Goal: Task Accomplishment & Management: Manage account settings

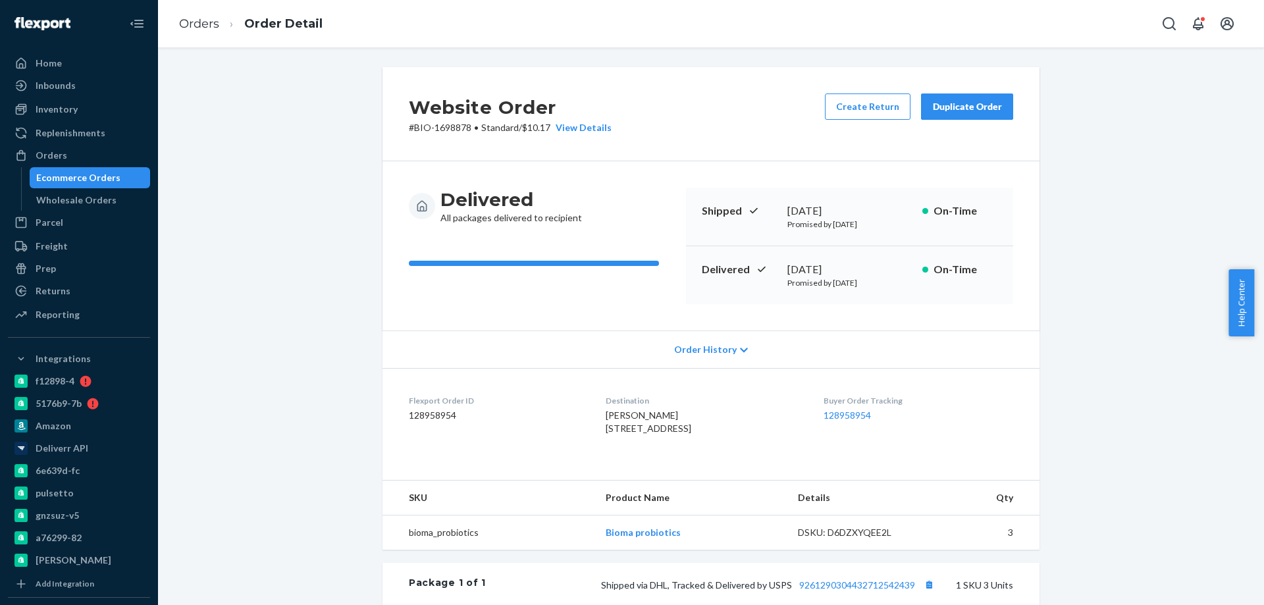
scroll to position [294, 0]
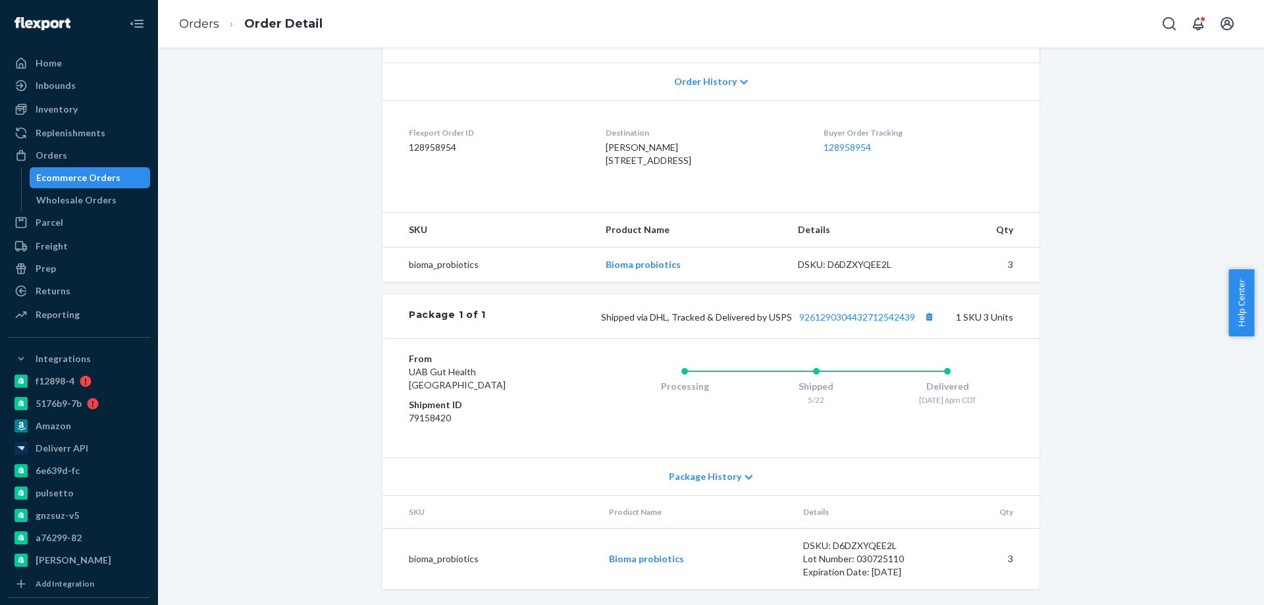
click at [110, 168] on div "Ecommerce Orders" at bounding box center [90, 177] width 118 height 18
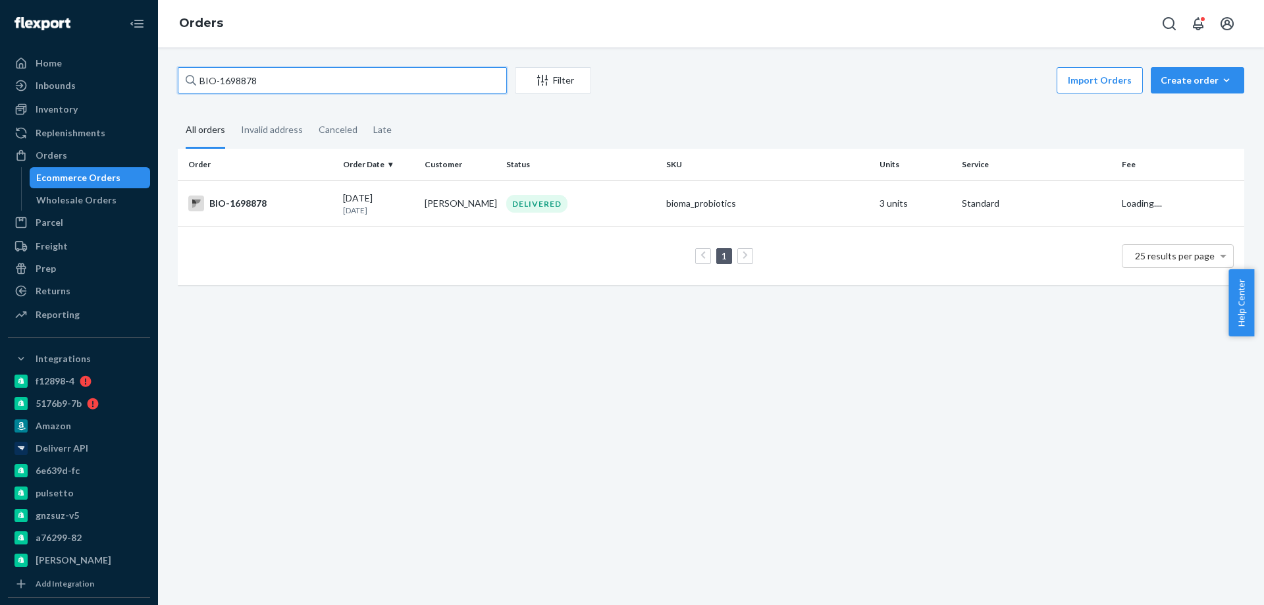
drag, startPoint x: 271, startPoint y: 83, endPoint x: 219, endPoint y: 83, distance: 51.3
click at [219, 83] on input "BIO-1698878" at bounding box center [342, 80] width 329 height 26
paste input "2471459"
type input "BIO-2471459"
click at [313, 204] on div "BIO-2471459" at bounding box center [260, 203] width 144 height 16
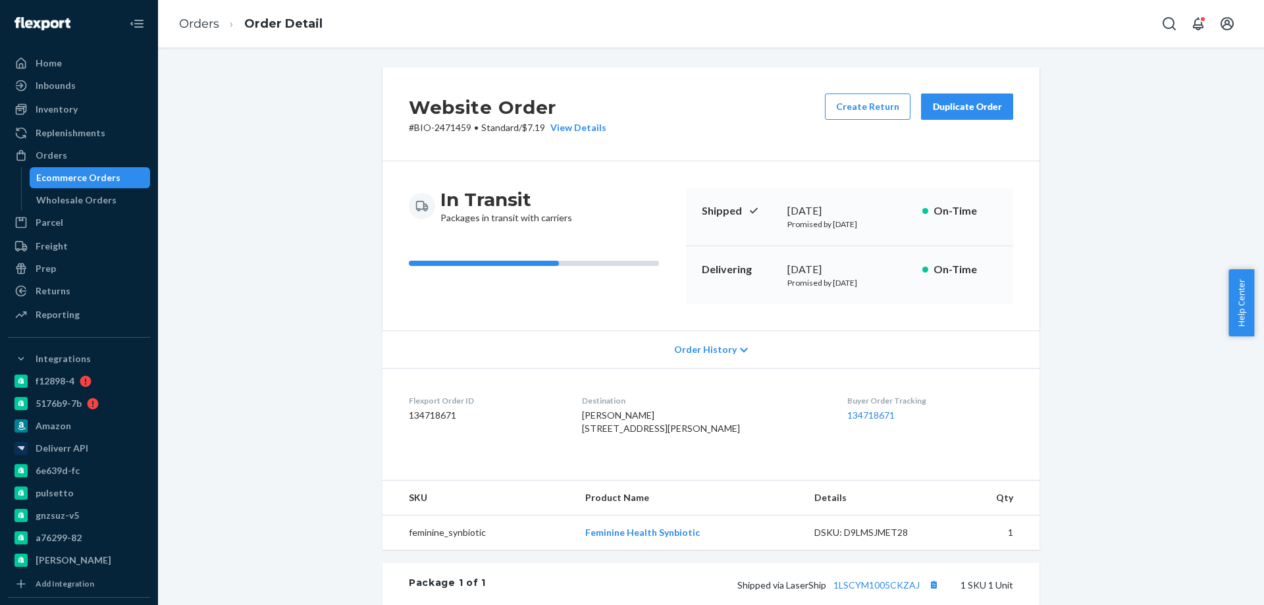
click at [77, 167] on link "Ecommerce Orders" at bounding box center [90, 177] width 121 height 21
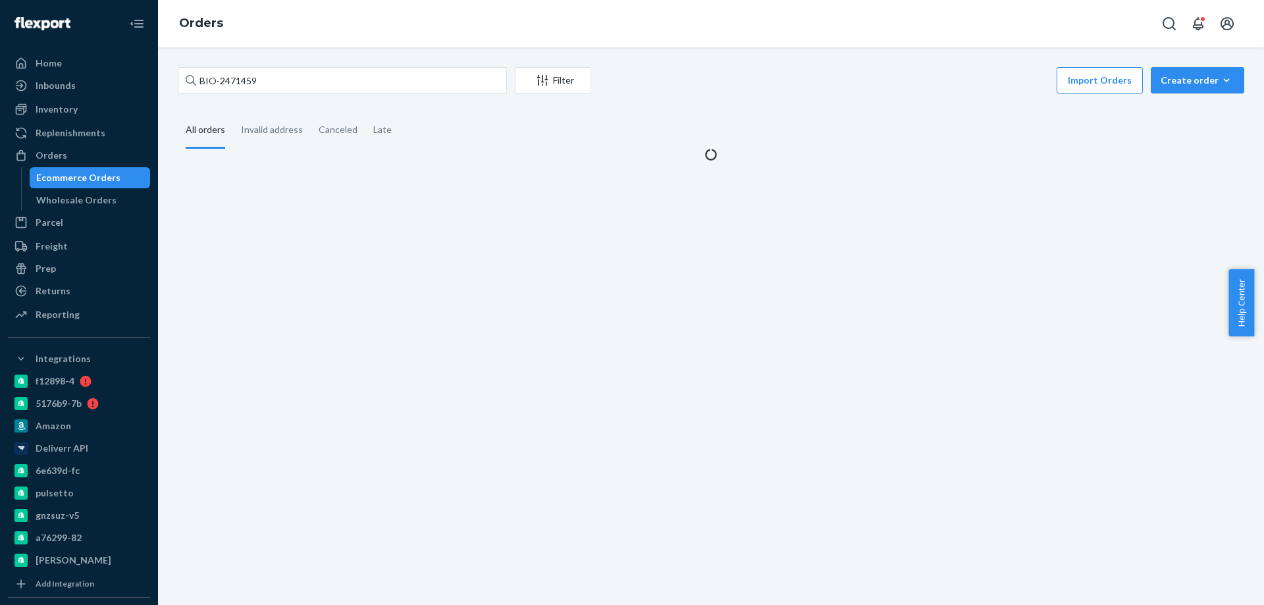
click at [76, 178] on div "Ecommerce Orders" at bounding box center [78, 177] width 84 height 13
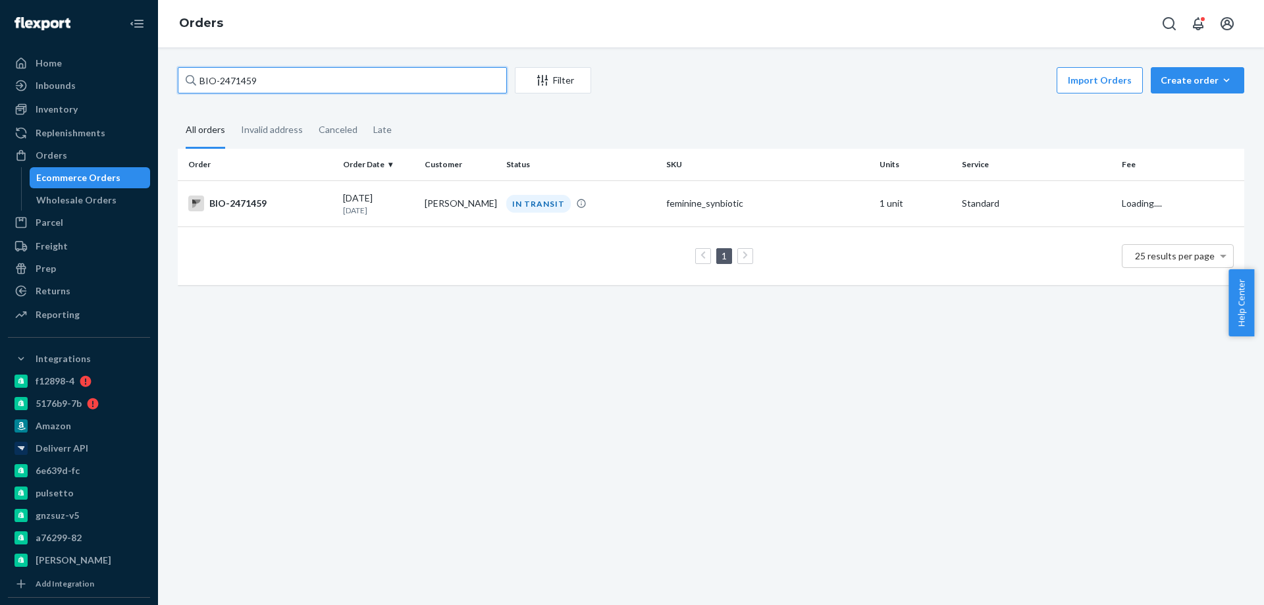
drag, startPoint x: 269, startPoint y: 76, endPoint x: 219, endPoint y: 88, distance: 51.3
click at [219, 88] on input "BIO-2471459" at bounding box center [342, 80] width 329 height 26
paste input "51577"
type input "BIO-2451577"
click at [278, 215] on td "BIO-2451577" at bounding box center [258, 203] width 160 height 46
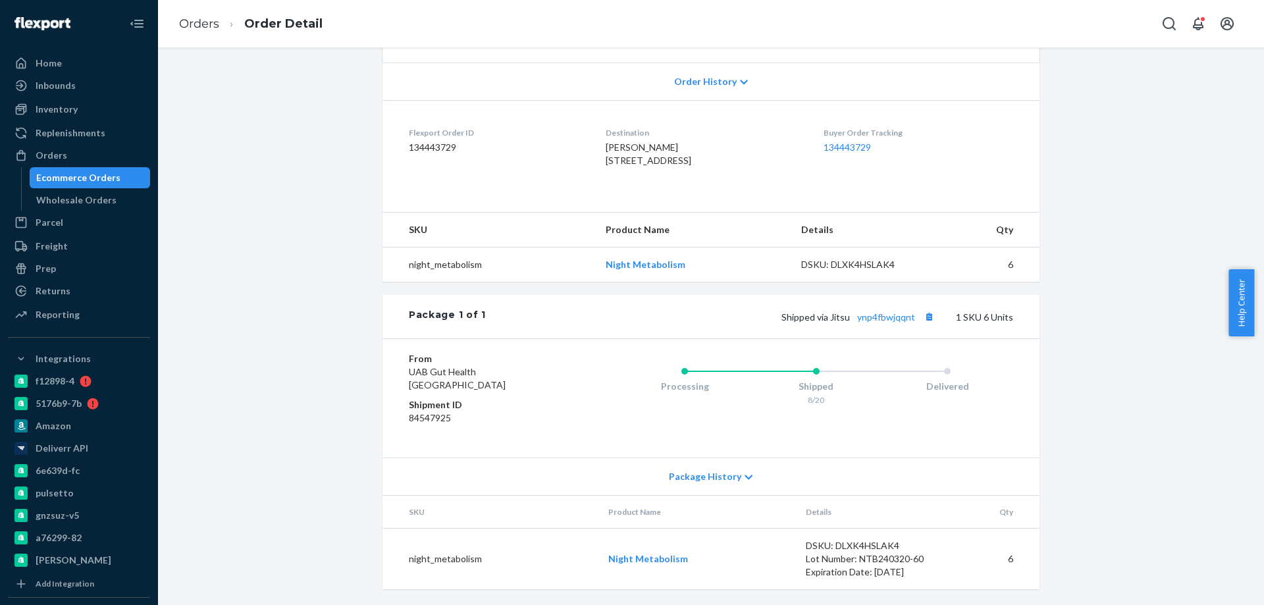
scroll to position [97, 0]
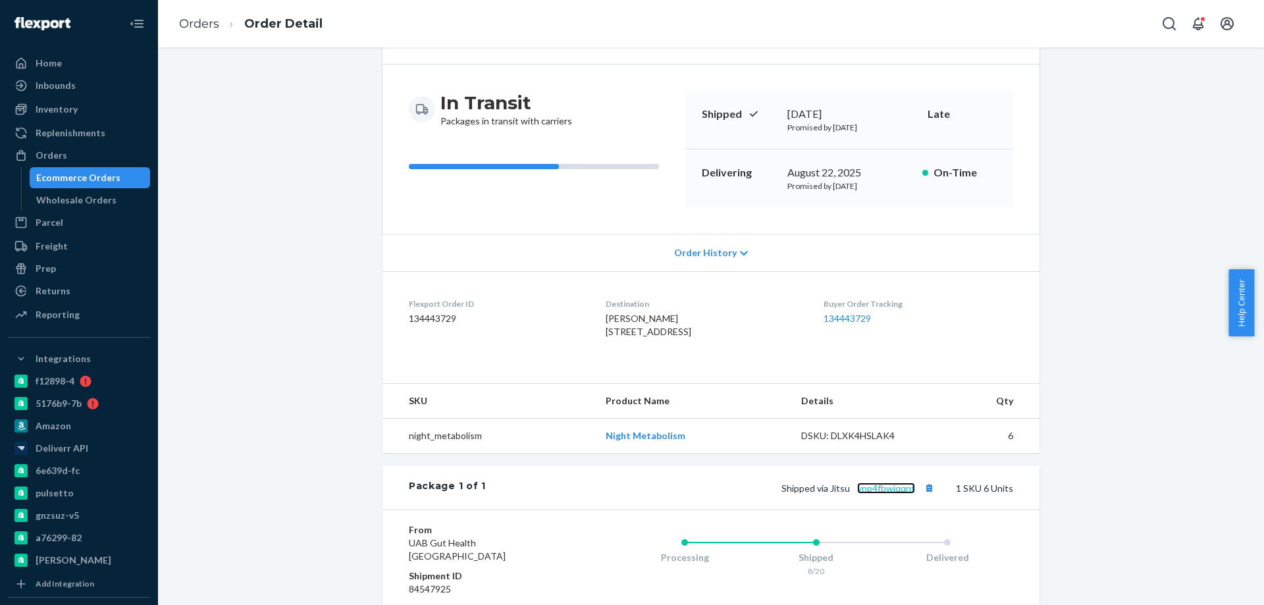
click at [873, 494] on link "ynp4fbwjqqnt" at bounding box center [886, 487] width 58 height 11
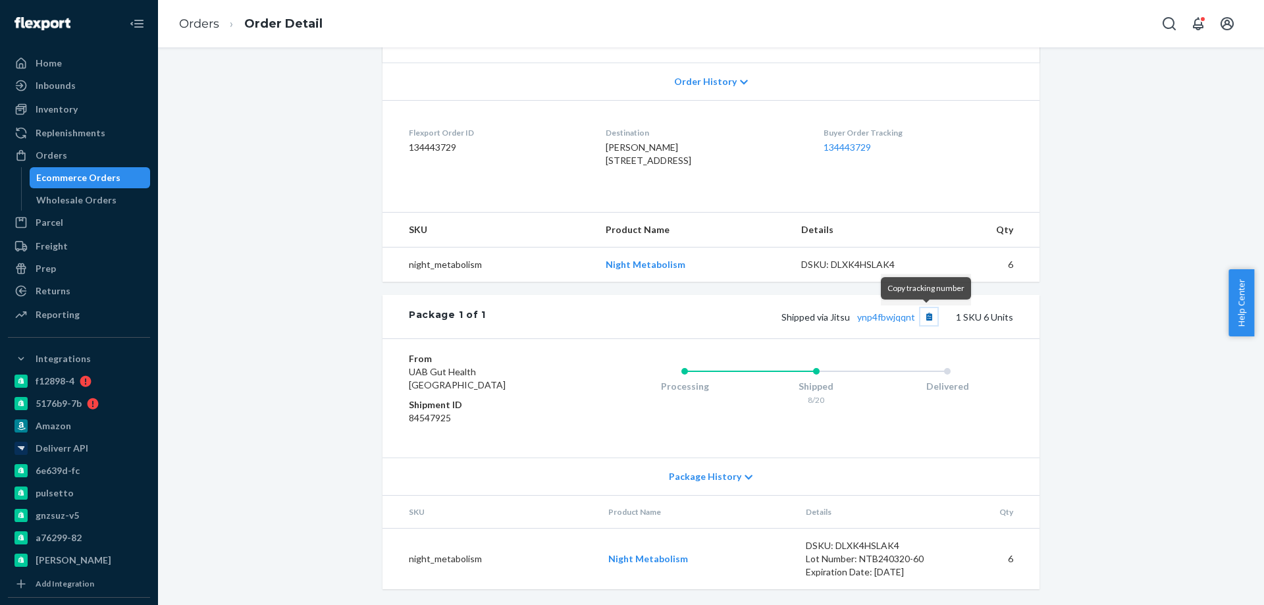
click at [922, 314] on button "Copy tracking number" at bounding box center [928, 316] width 17 height 17
click at [97, 180] on div "Ecommerce Orders" at bounding box center [78, 177] width 84 height 13
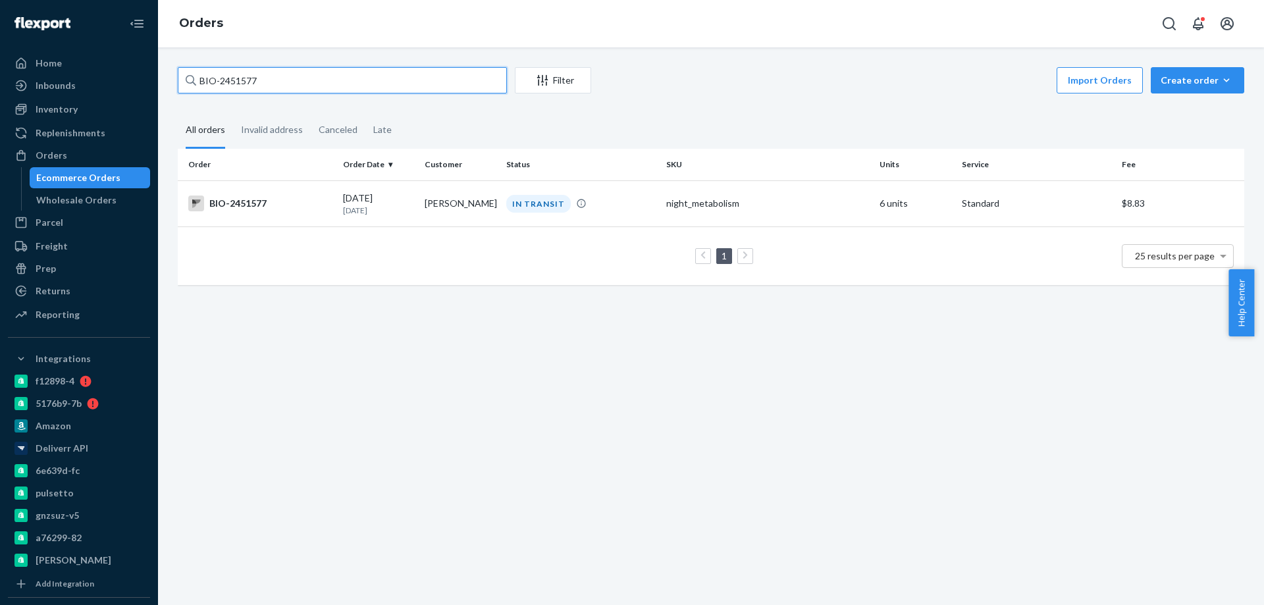
drag, startPoint x: 265, startPoint y: 82, endPoint x: 219, endPoint y: 83, distance: 46.1
click at [219, 83] on input "BIO-2451577" at bounding box center [342, 80] width 329 height 26
paste input "92391"
type input "BIO-2492391"
click at [426, 206] on td "Lorie Huff" at bounding box center [460, 203] width 82 height 46
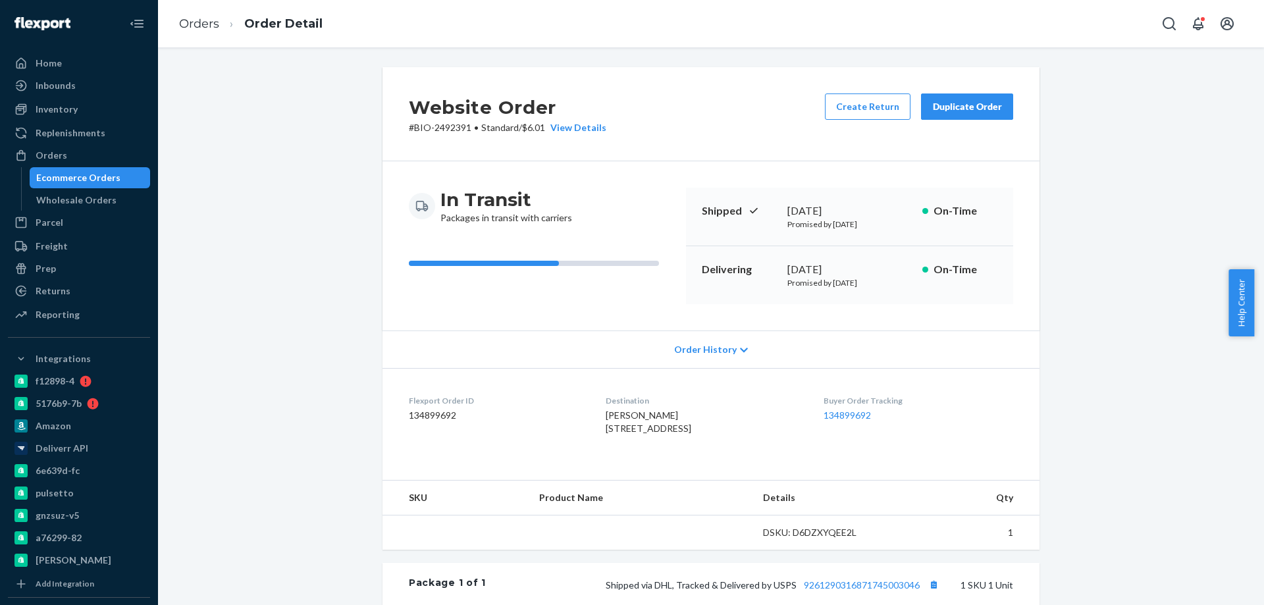
scroll to position [197, 0]
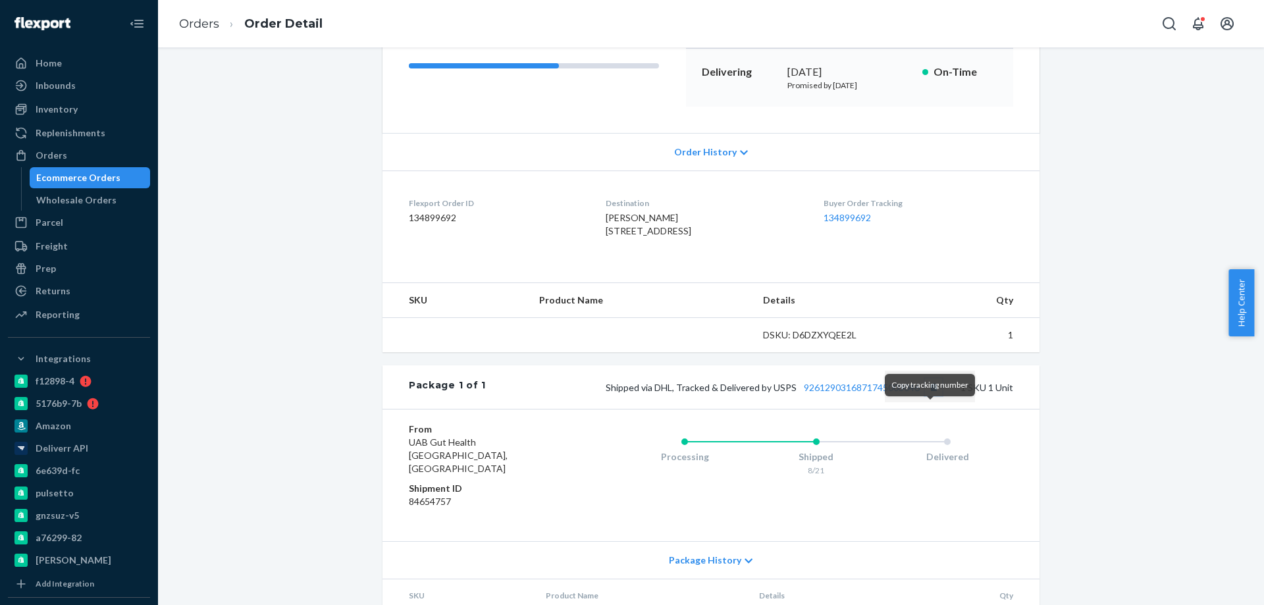
click at [931, 396] on button "Copy tracking number" at bounding box center [933, 386] width 17 height 17
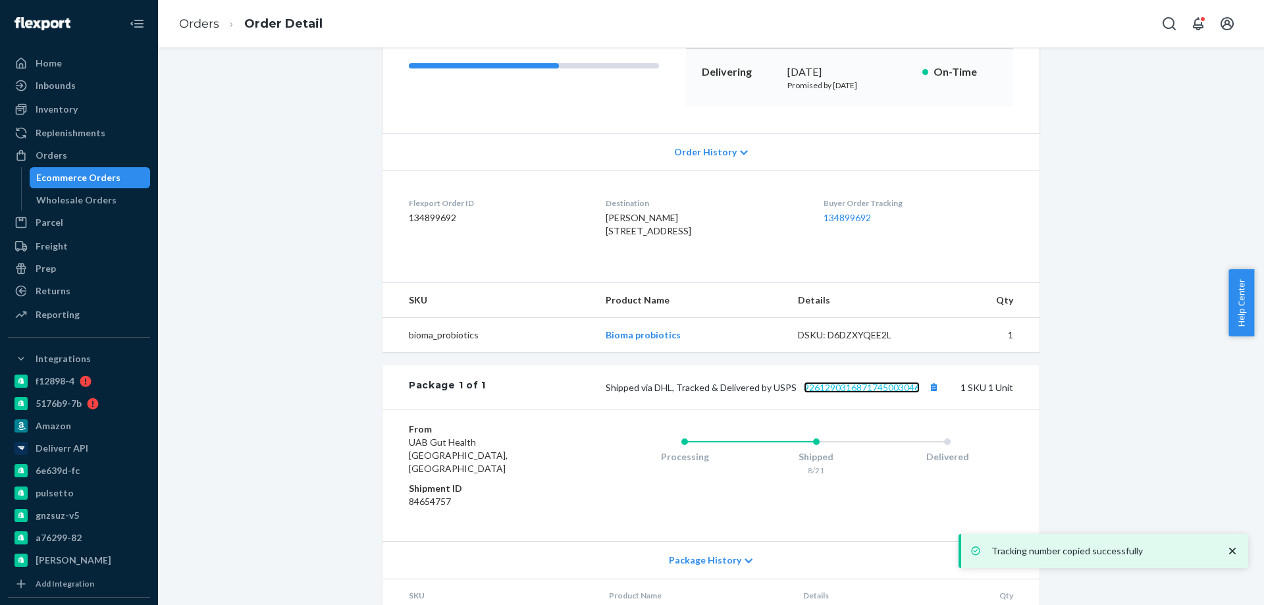
click at [825, 393] on link "9261290316871745003046" at bounding box center [862, 387] width 116 height 11
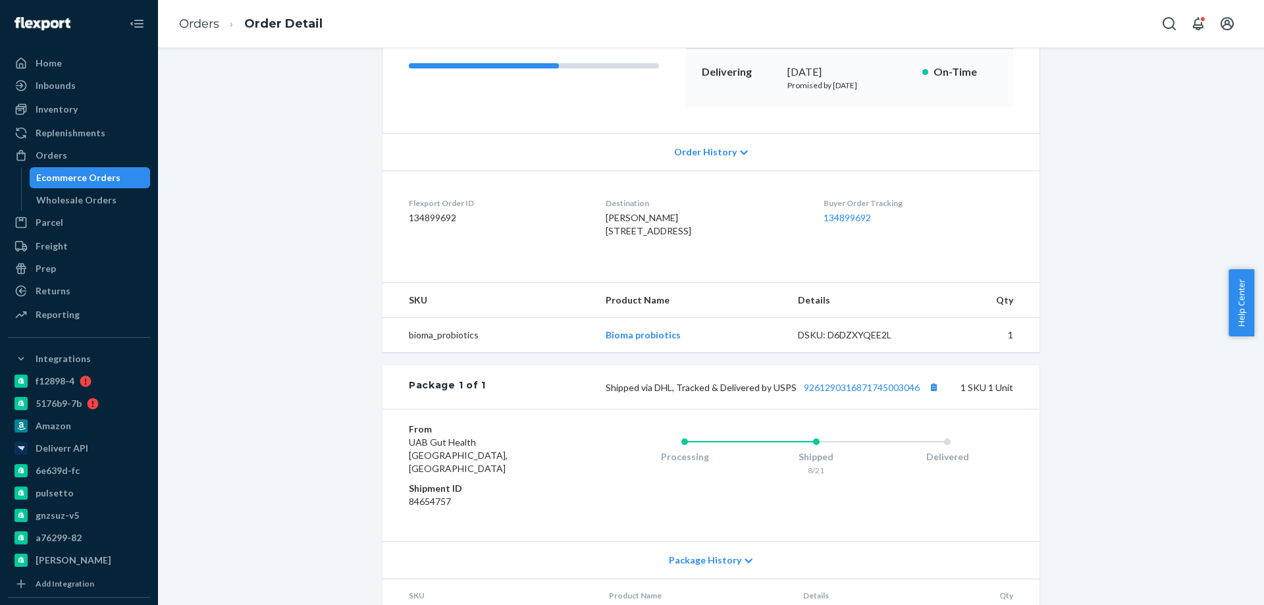
click at [110, 176] on div "Ecommerce Orders" at bounding box center [78, 177] width 84 height 13
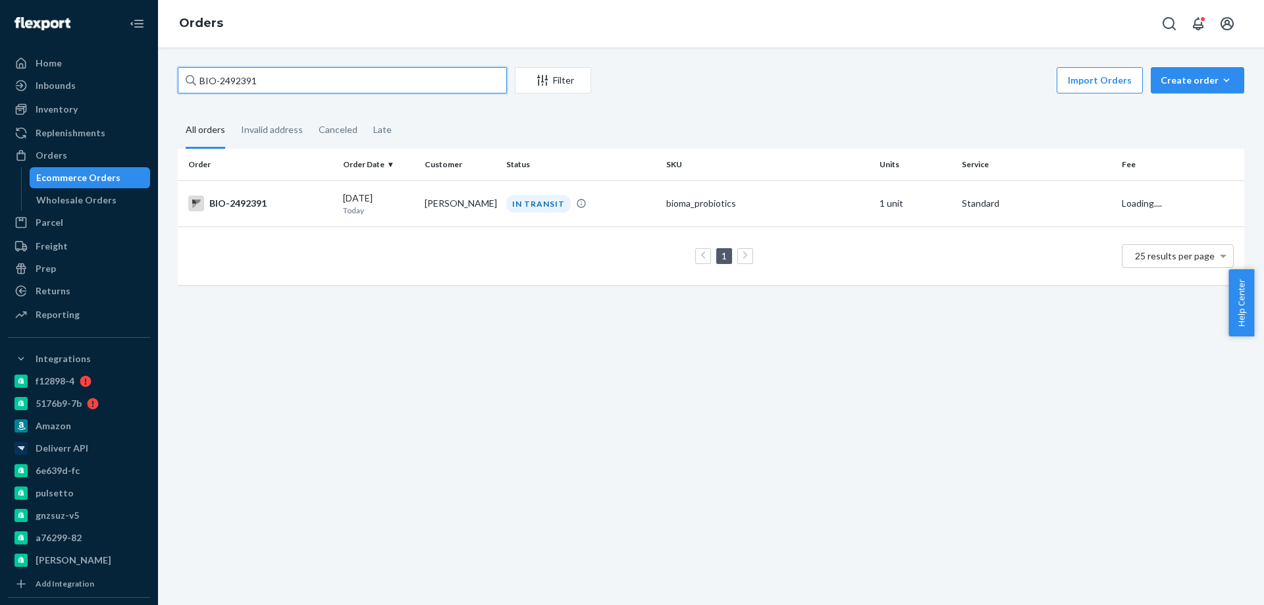
drag, startPoint x: 276, startPoint y: 81, endPoint x: 219, endPoint y: 81, distance: 56.6
click at [219, 81] on input "BIO-2492391" at bounding box center [342, 80] width 329 height 26
paste input "87528"
type input "BIO-2487528"
click at [296, 200] on div "BIO-2487528" at bounding box center [260, 203] width 144 height 16
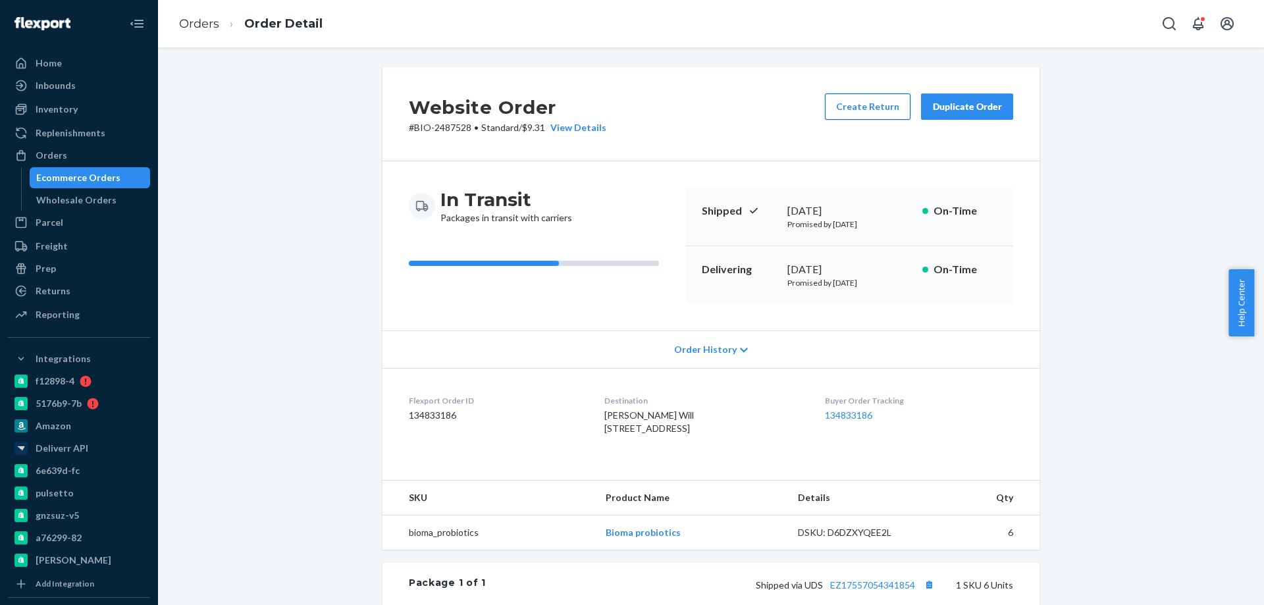
click at [852, 108] on button "Create Return" at bounding box center [868, 106] width 86 height 26
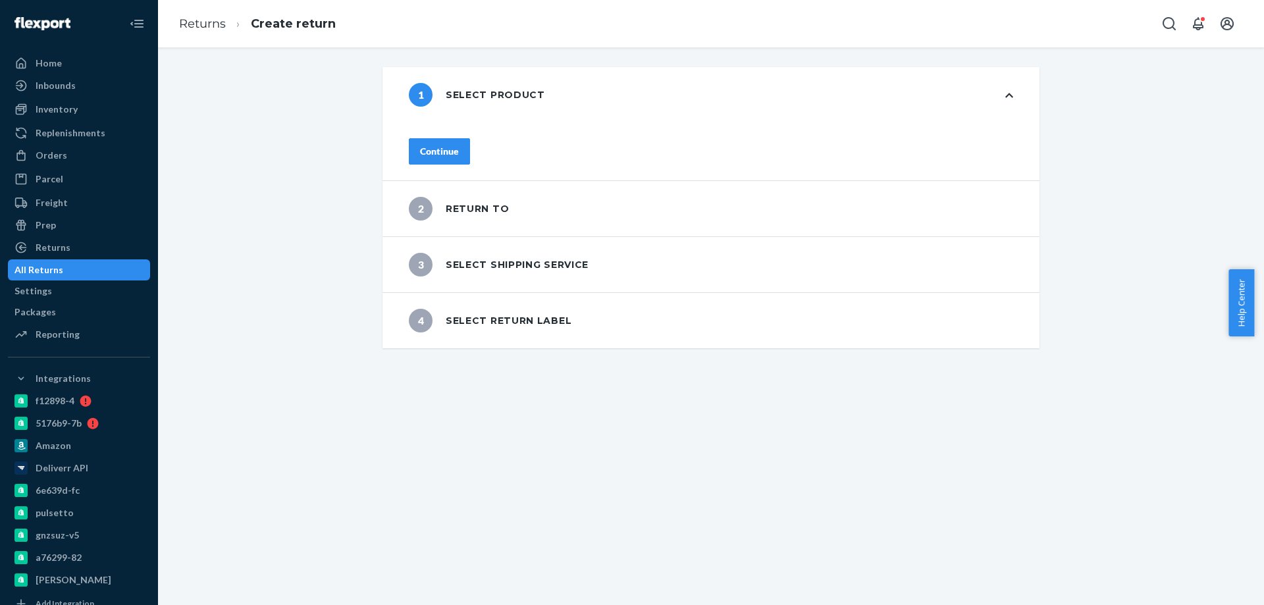
click at [459, 145] on div "Continue" at bounding box center [439, 151] width 39 height 13
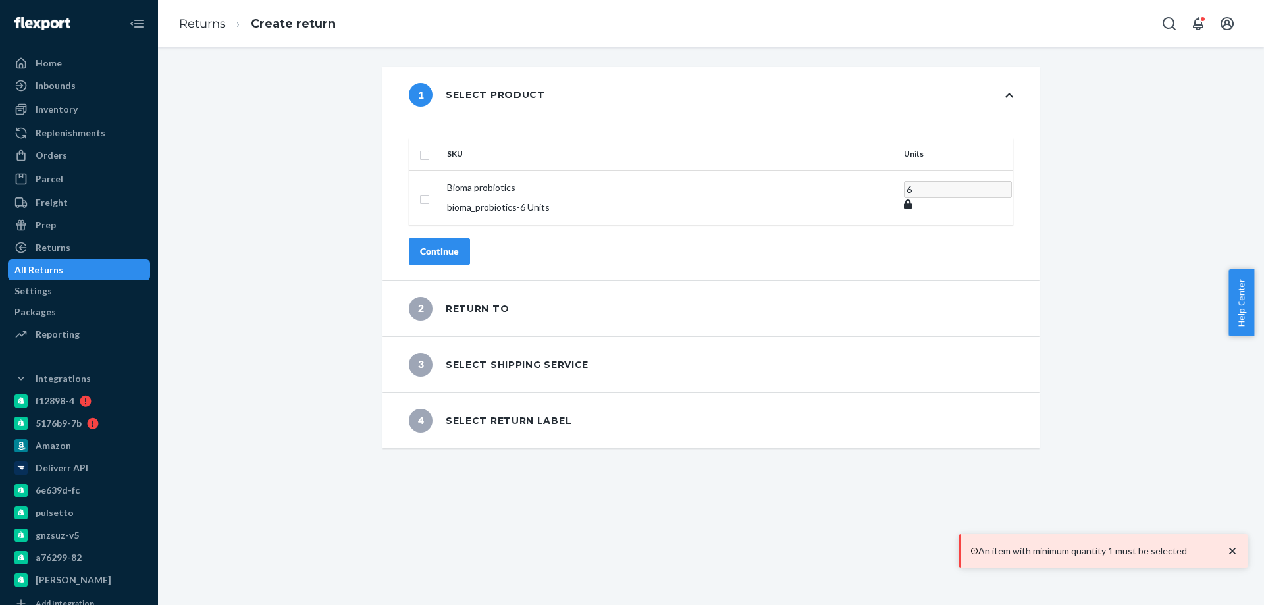
click at [430, 147] on input "checkbox" at bounding box center [424, 154] width 11 height 14
checkbox input "true"
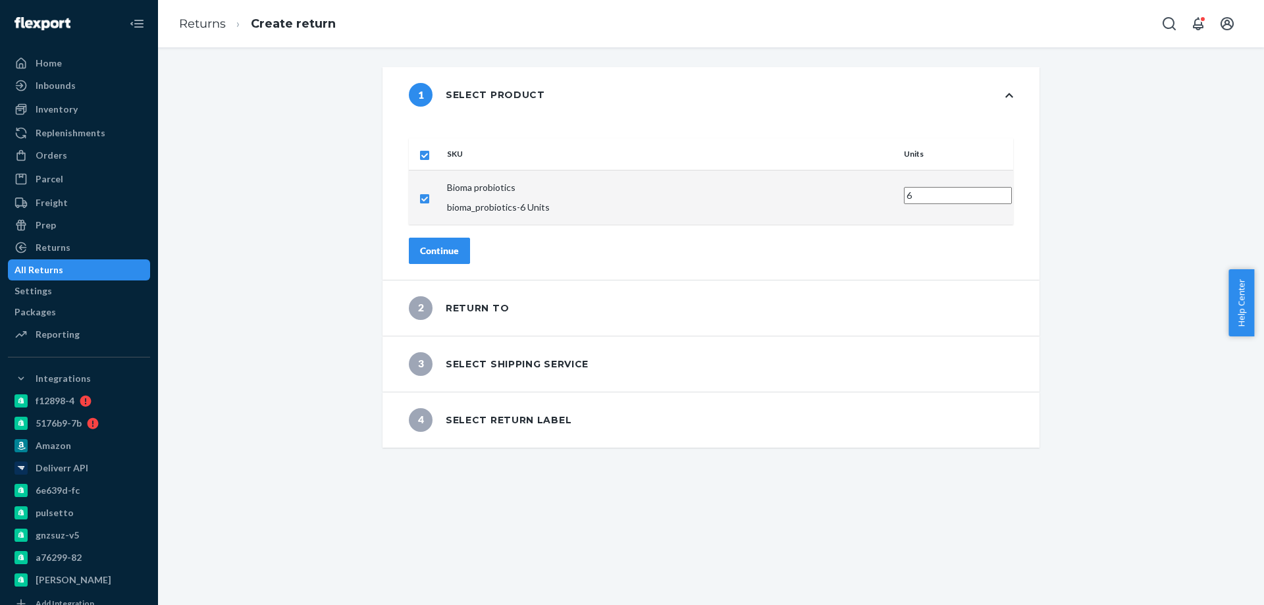
click at [456, 244] on div "Continue" at bounding box center [439, 250] width 39 height 13
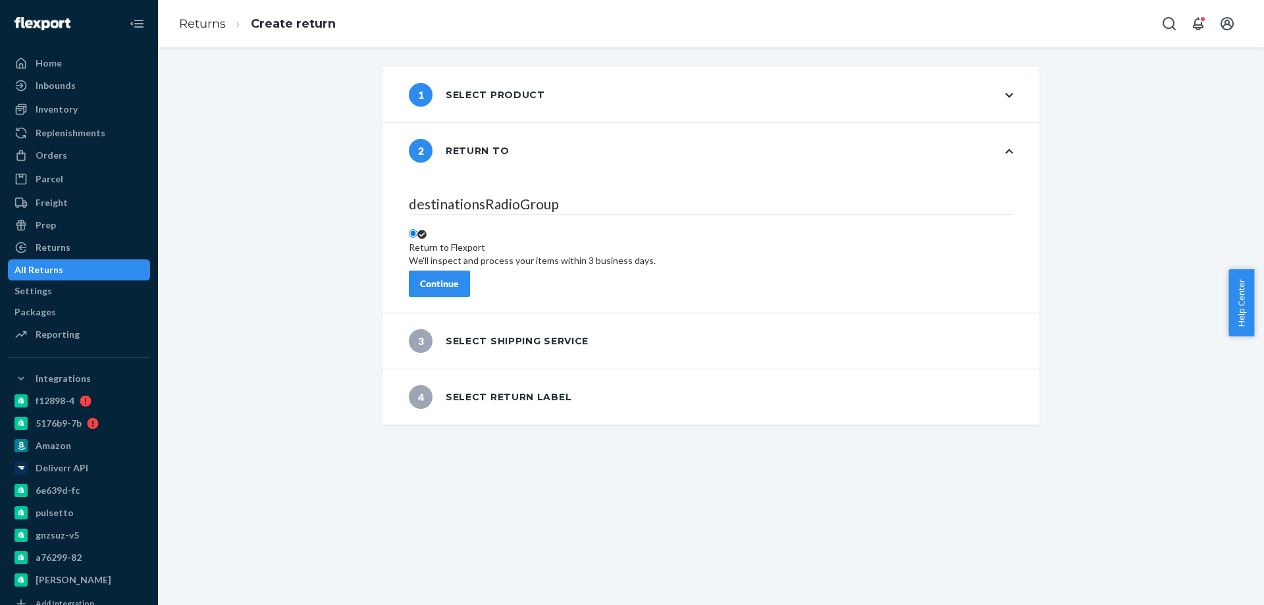
click at [459, 277] on div "Continue" at bounding box center [439, 283] width 39 height 13
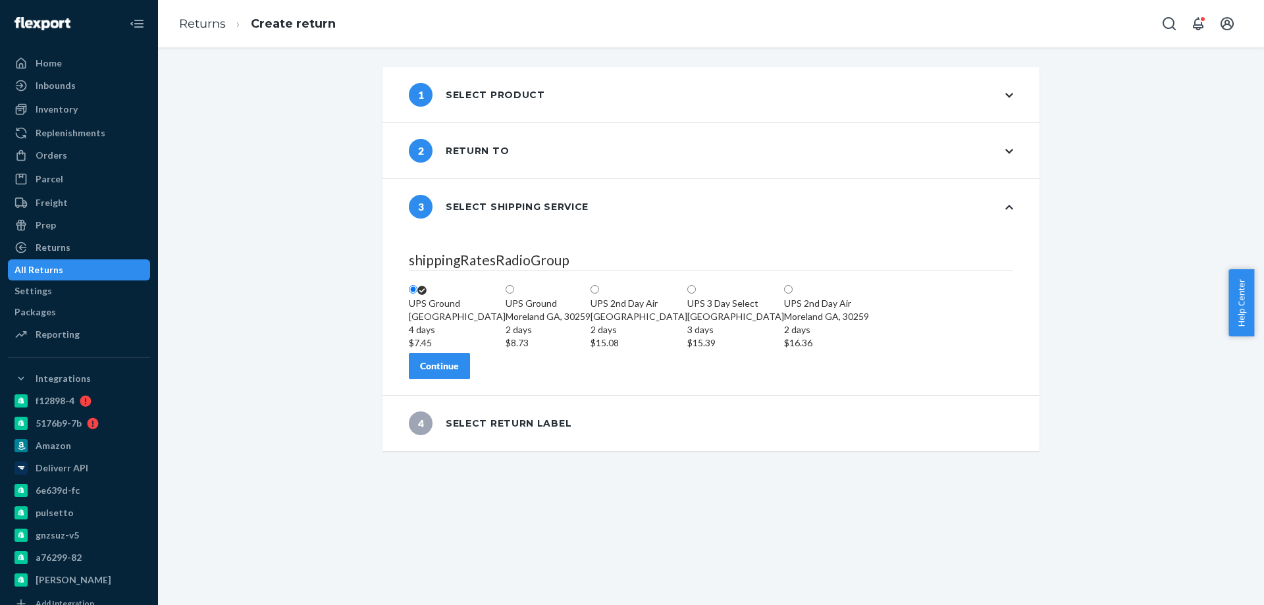
click at [459, 373] on div "Continue" at bounding box center [439, 365] width 39 height 13
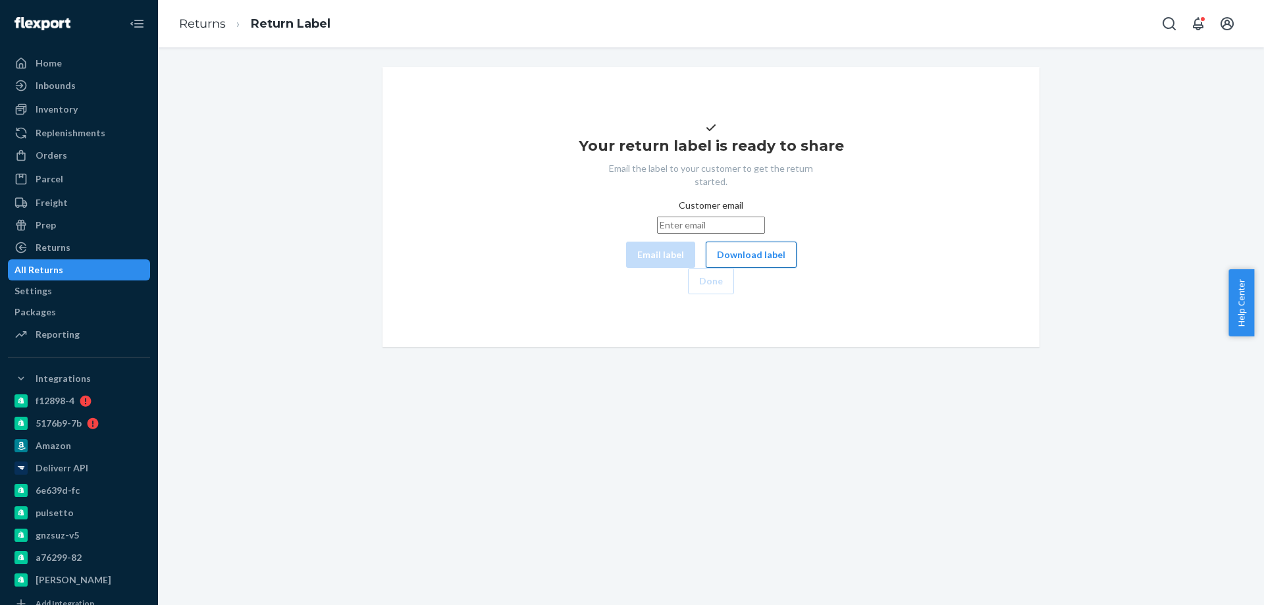
click at [706, 268] on button "Download label" at bounding box center [751, 255] width 91 height 26
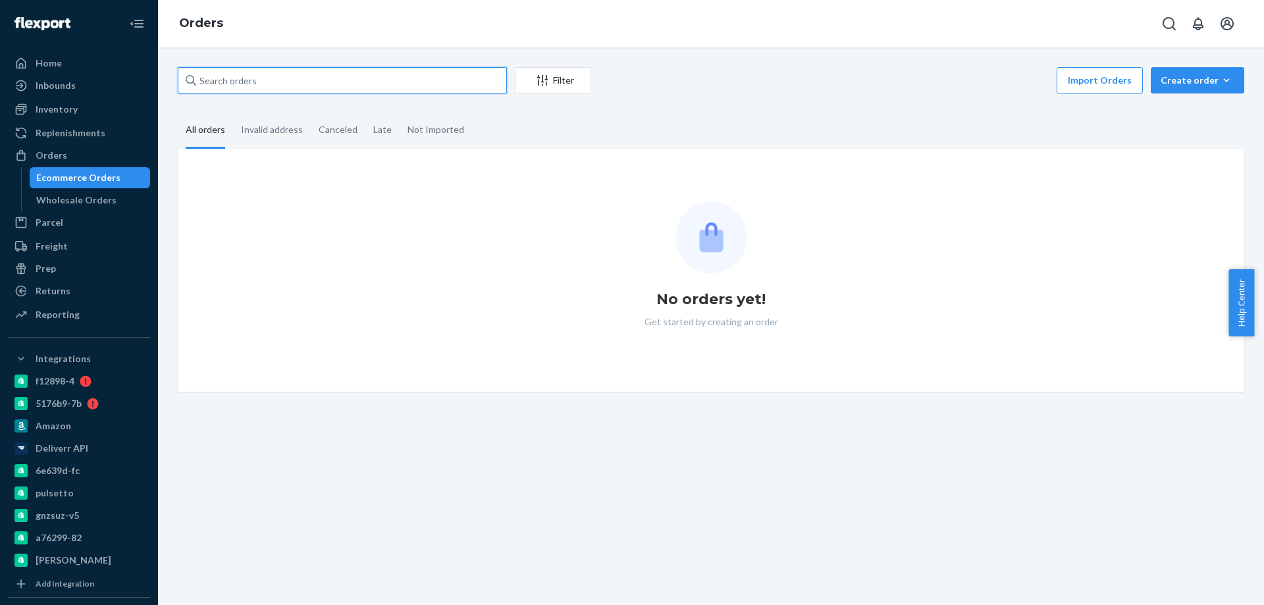
click at [221, 89] on input "text" at bounding box center [342, 80] width 329 height 26
paste input "BIO-IN-15213"
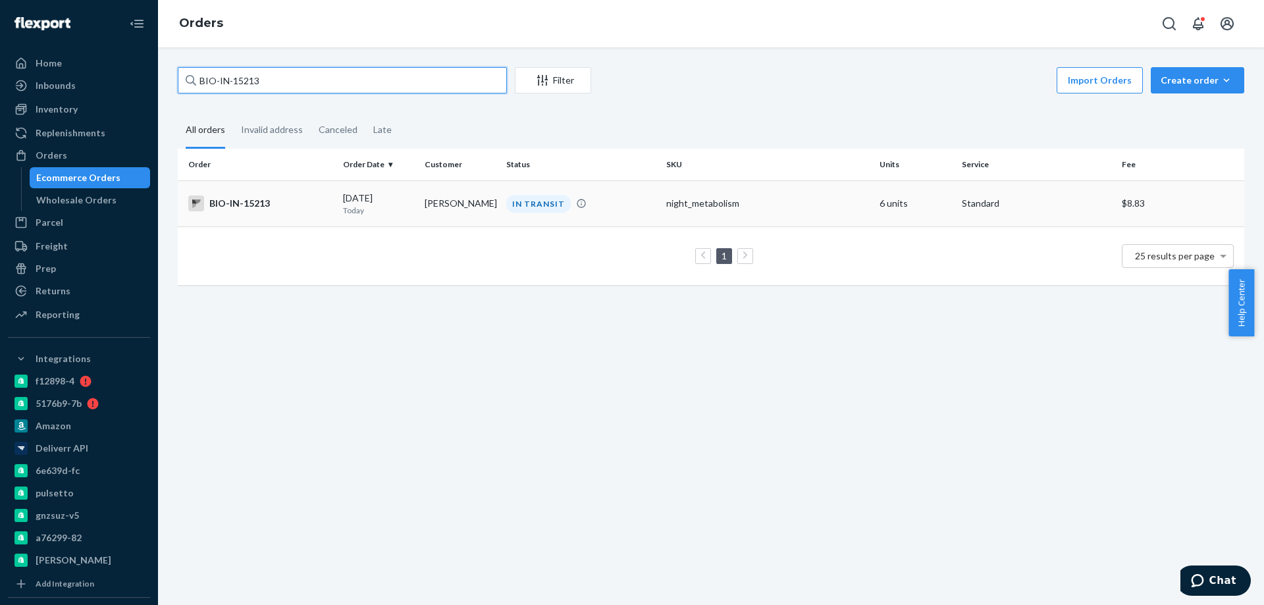
type input "BIO-IN-15213"
click at [276, 213] on td "BIO-IN-15213" at bounding box center [258, 203] width 160 height 46
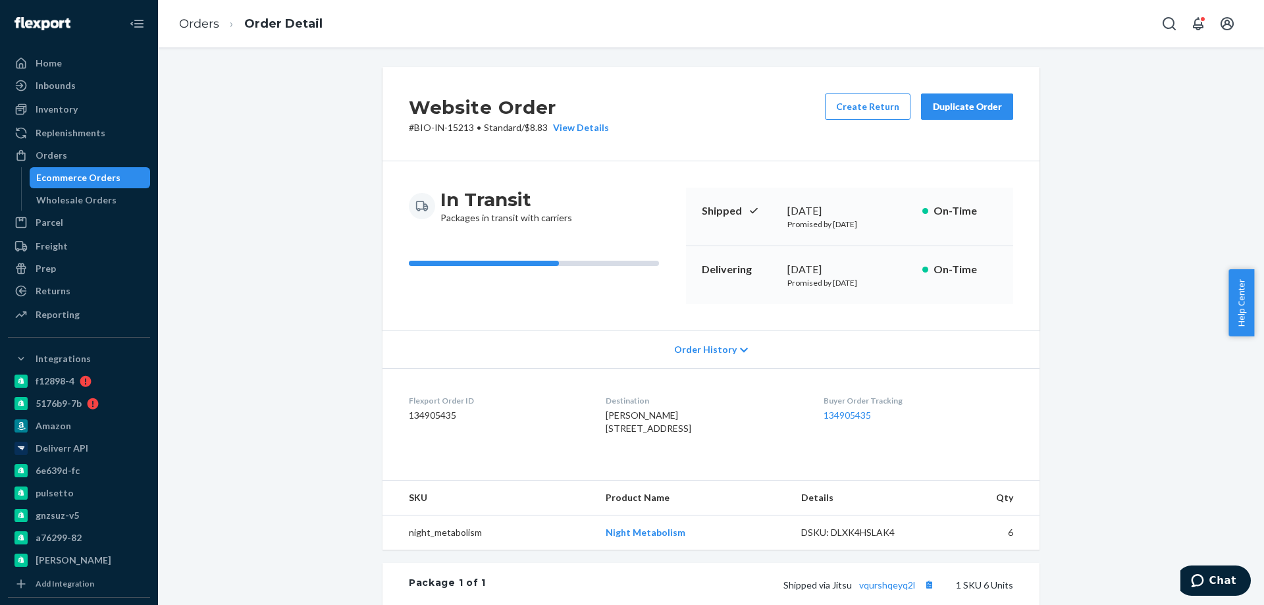
scroll to position [132, 0]
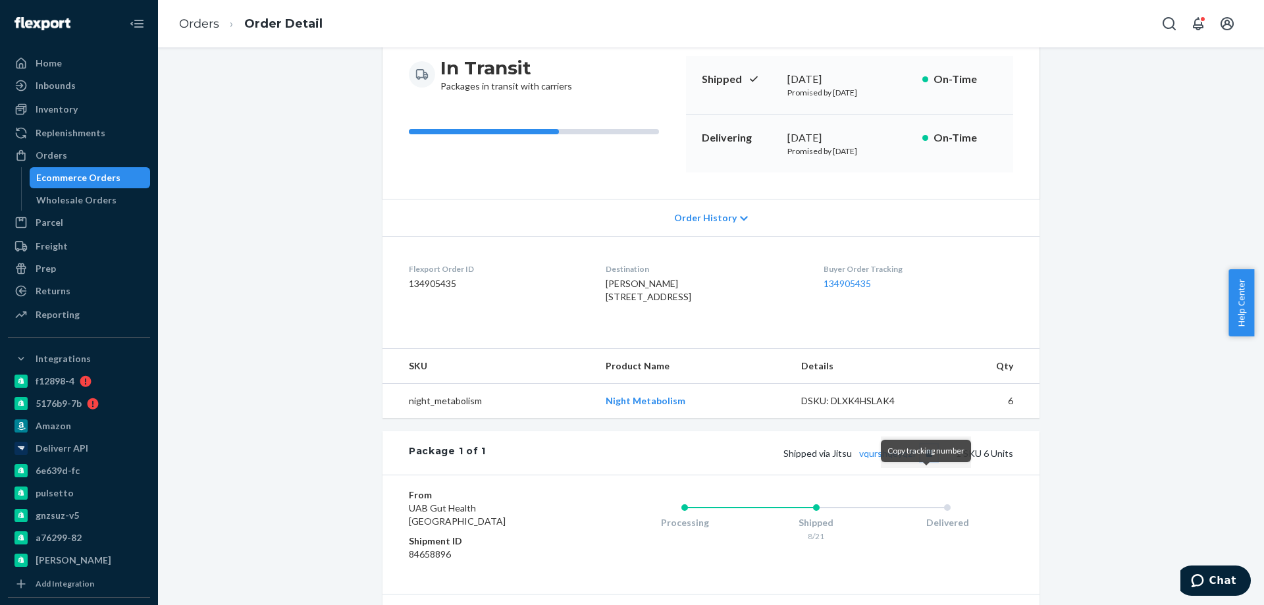
click at [924, 461] on button "Copy tracking number" at bounding box center [928, 452] width 17 height 17
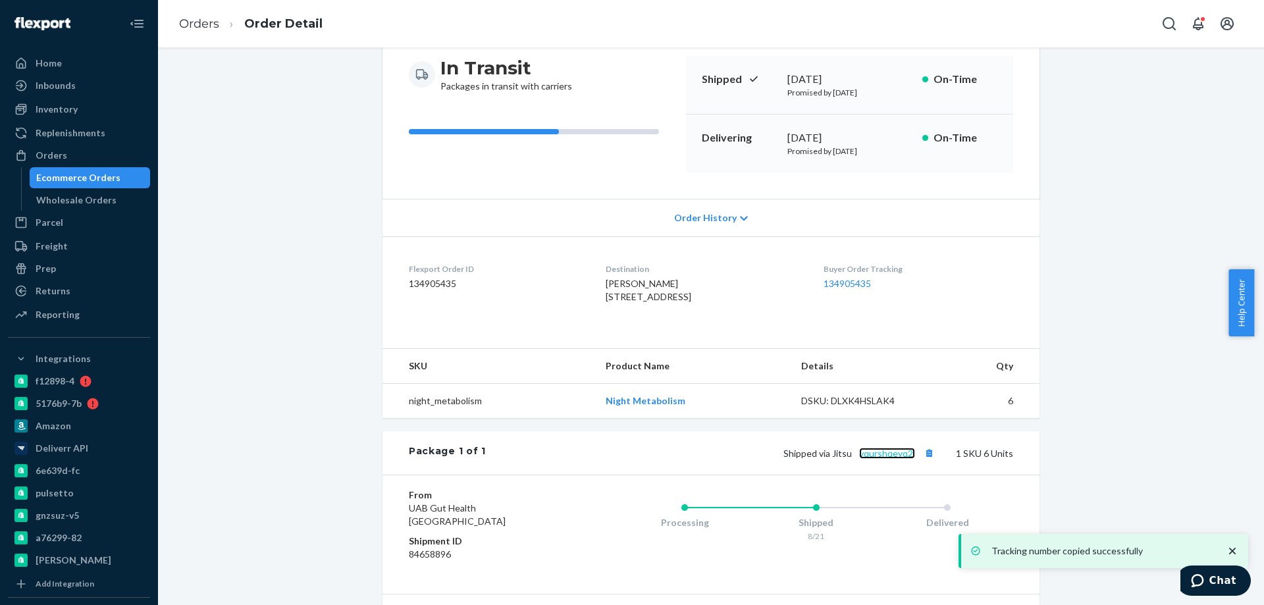
click at [896, 459] on link "vqurshqeyq2l" at bounding box center [887, 453] width 56 height 11
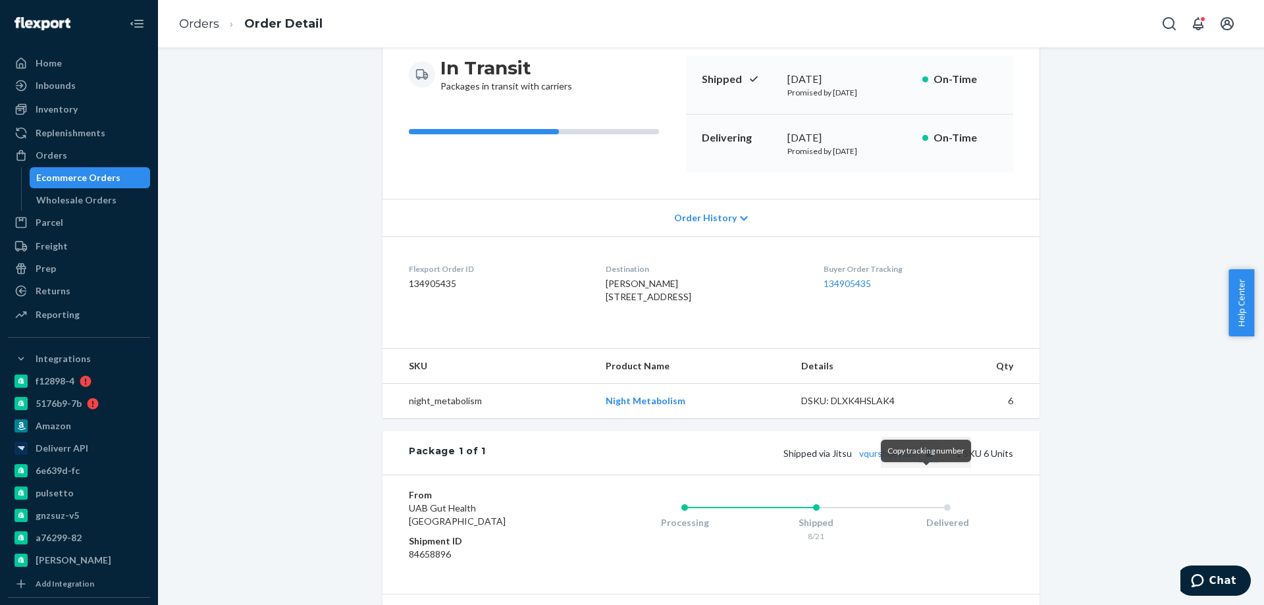
click at [929, 461] on button "Copy tracking number" at bounding box center [928, 452] width 17 height 17
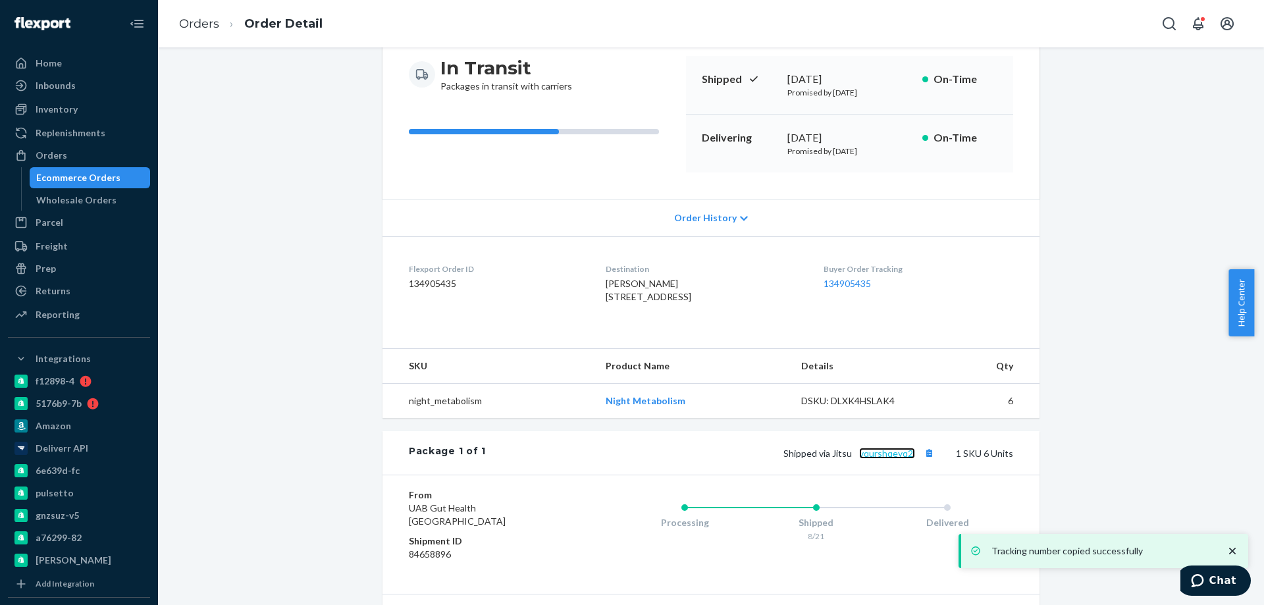
click at [884, 459] on link "vqurshqeyq2l" at bounding box center [887, 453] width 56 height 11
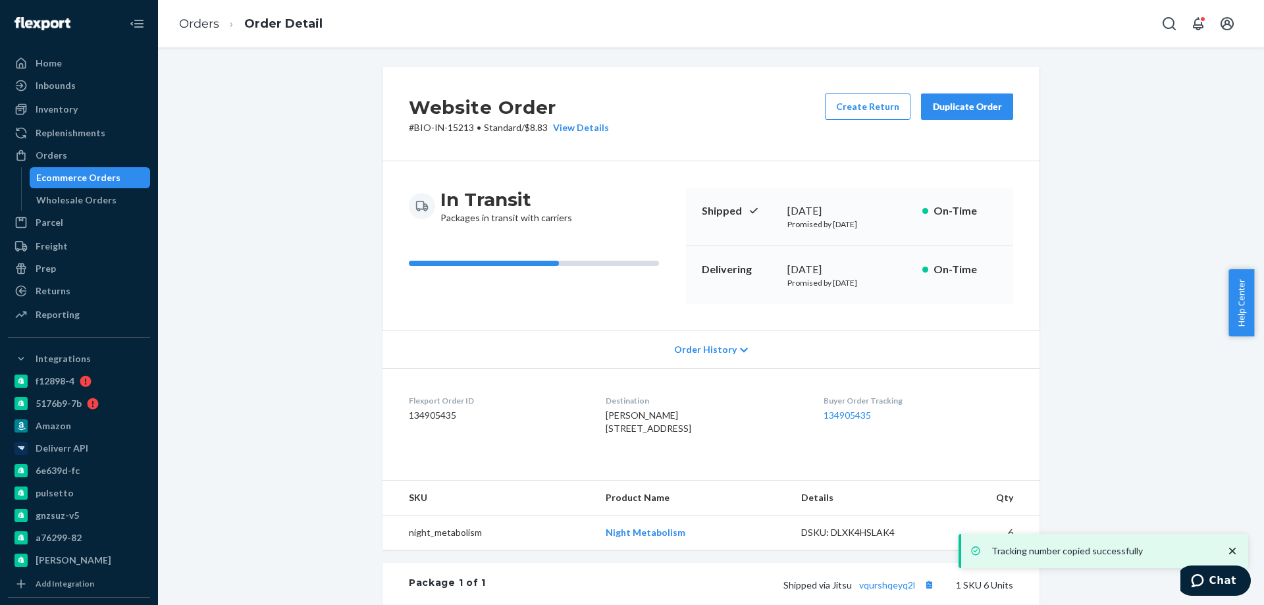
scroll to position [197, 0]
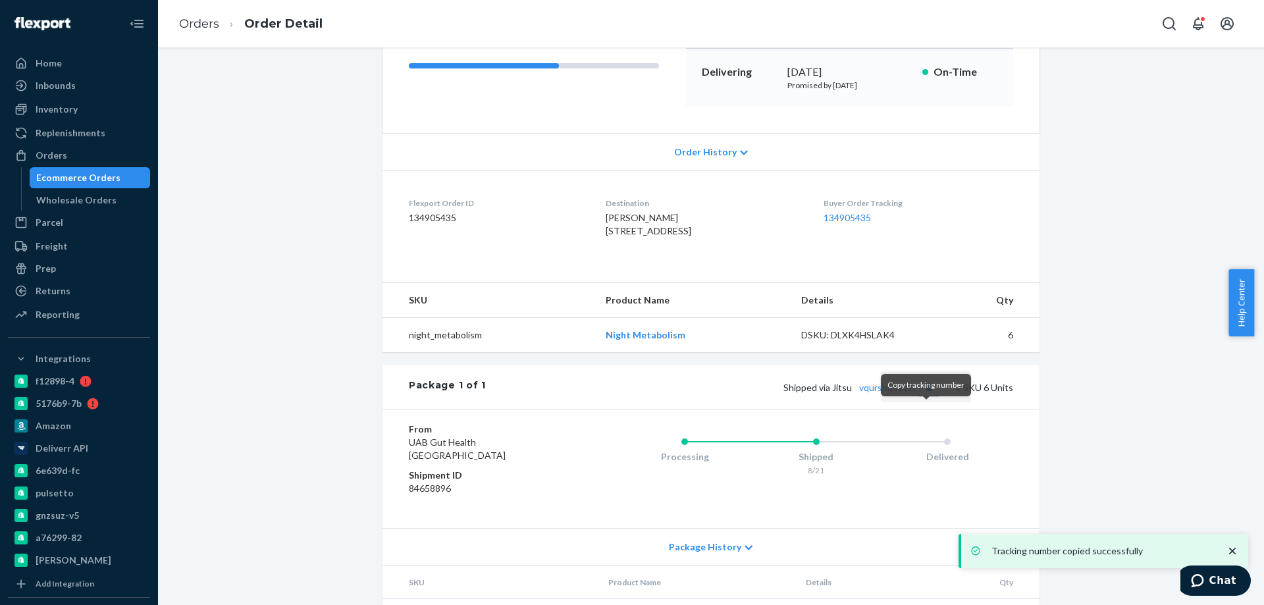
click at [927, 396] on button "Copy tracking number" at bounding box center [928, 386] width 17 height 17
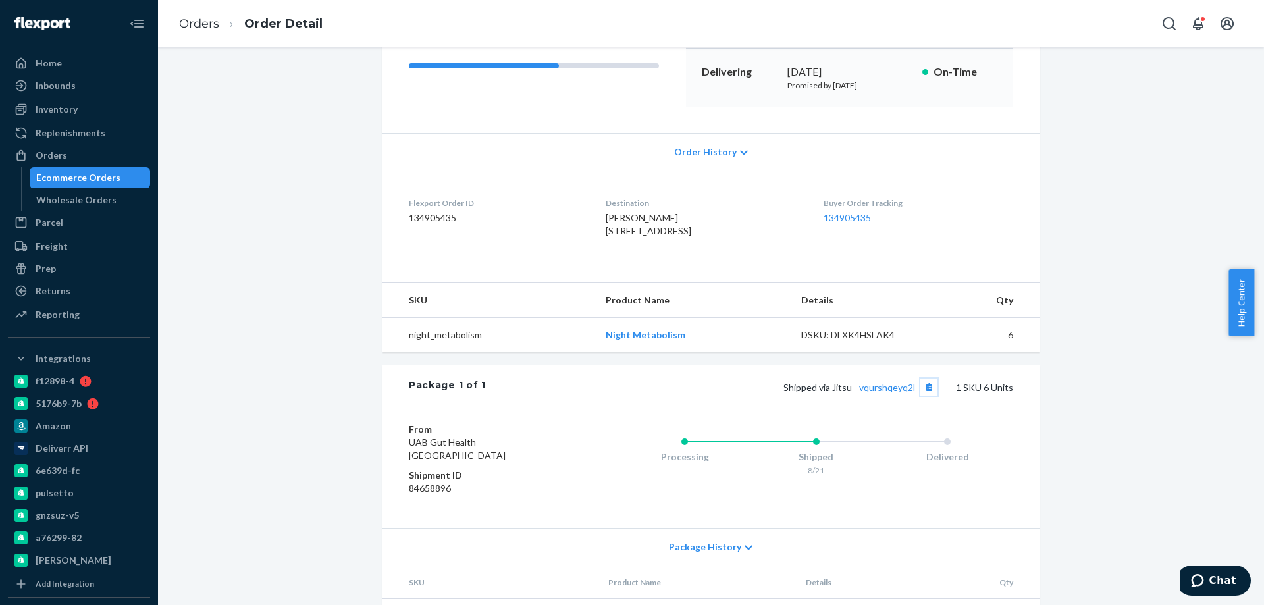
scroll to position [0, 0]
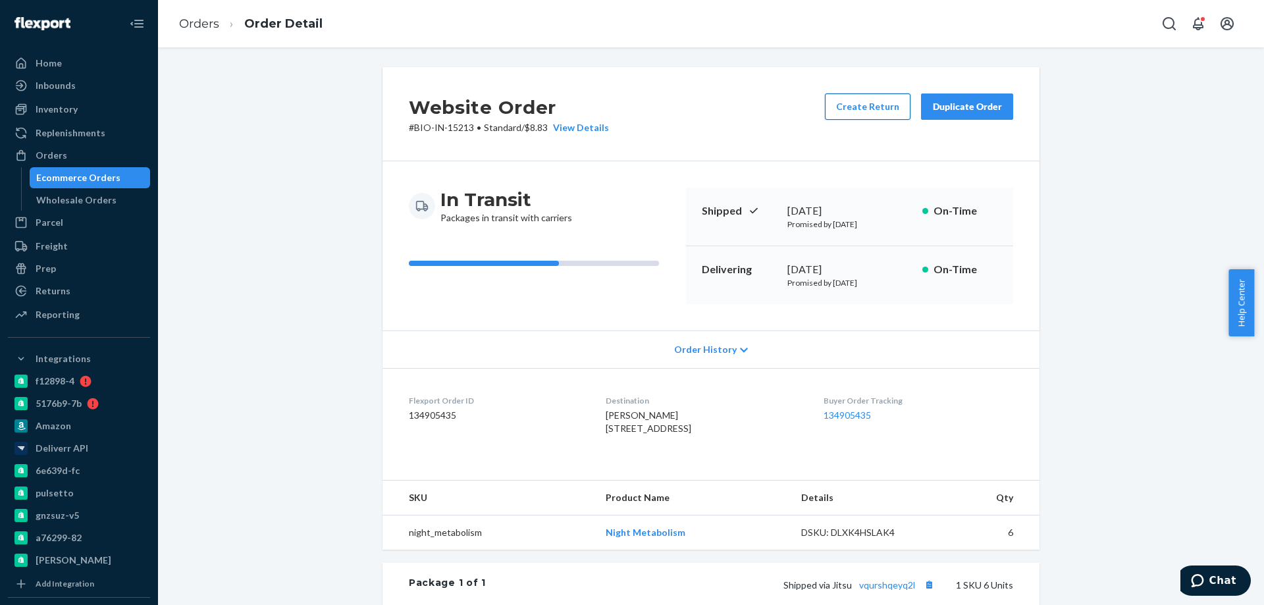
click at [863, 109] on button "Create Return" at bounding box center [868, 106] width 86 height 26
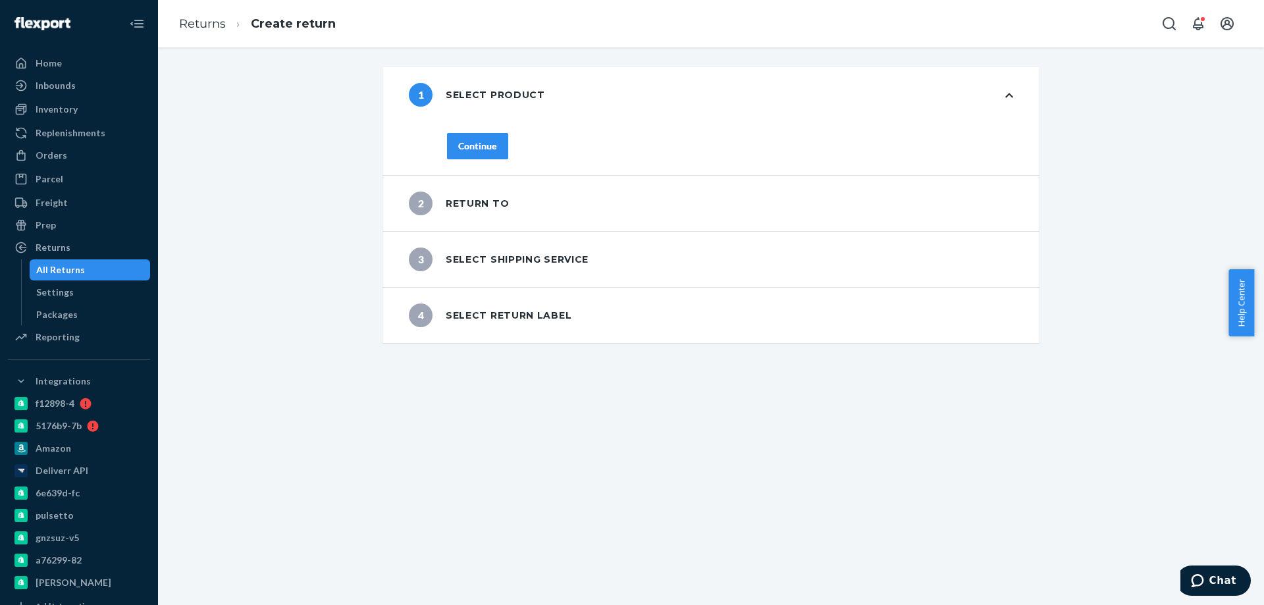
click at [461, 142] on div "Continue" at bounding box center [477, 146] width 39 height 13
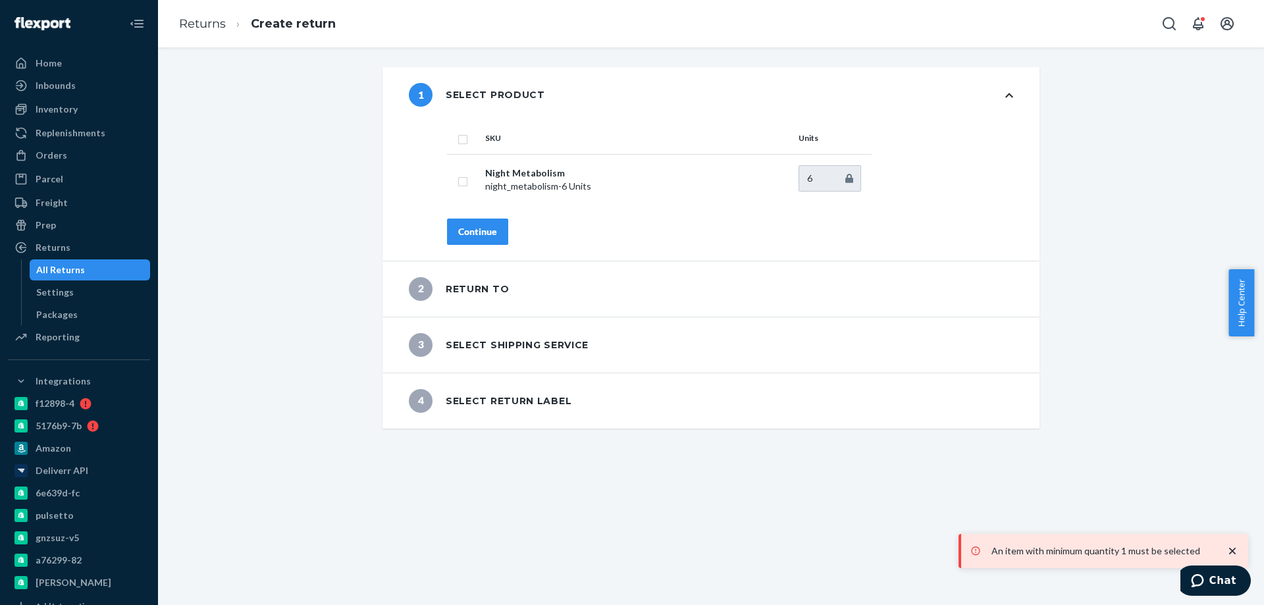
click at [458, 137] on input "checkbox" at bounding box center [462, 138] width 11 height 14
checkbox input "true"
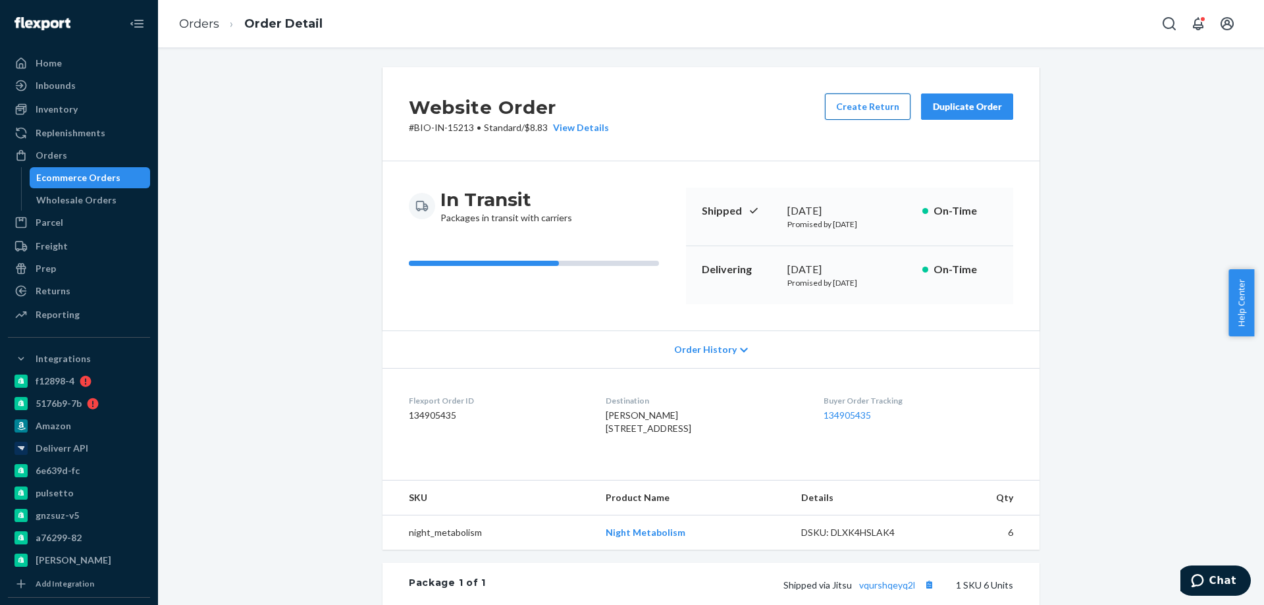
click at [862, 106] on button "Create Return" at bounding box center [868, 106] width 86 height 26
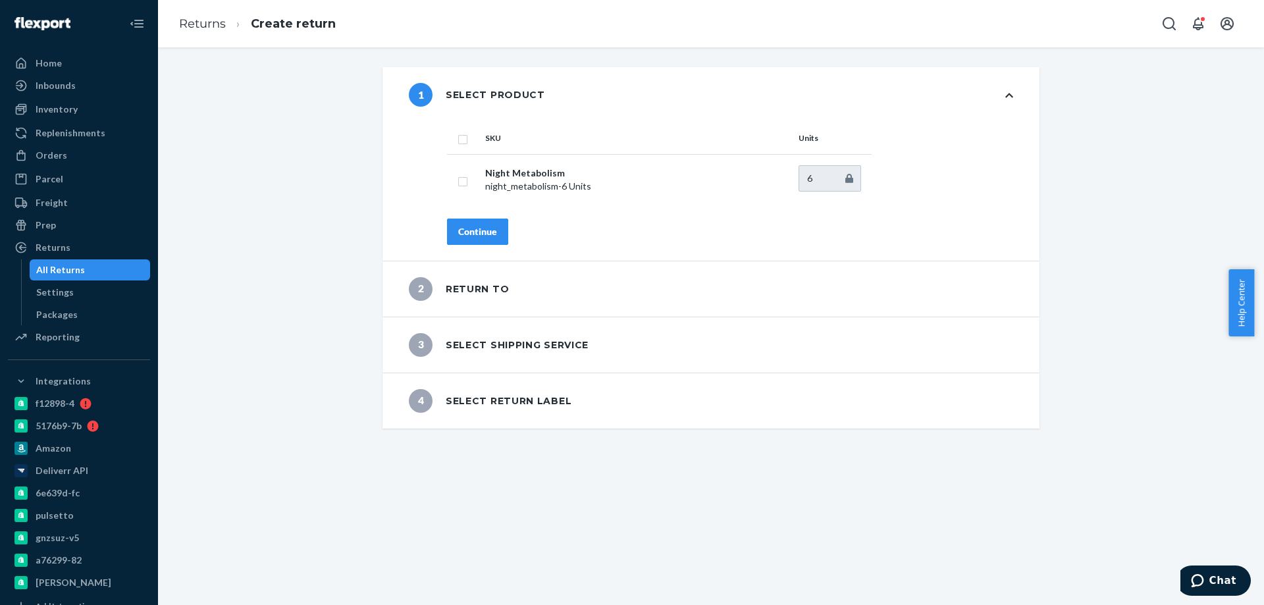
click at [458, 142] on input "checkbox" at bounding box center [462, 138] width 11 height 14
checkbox input "true"
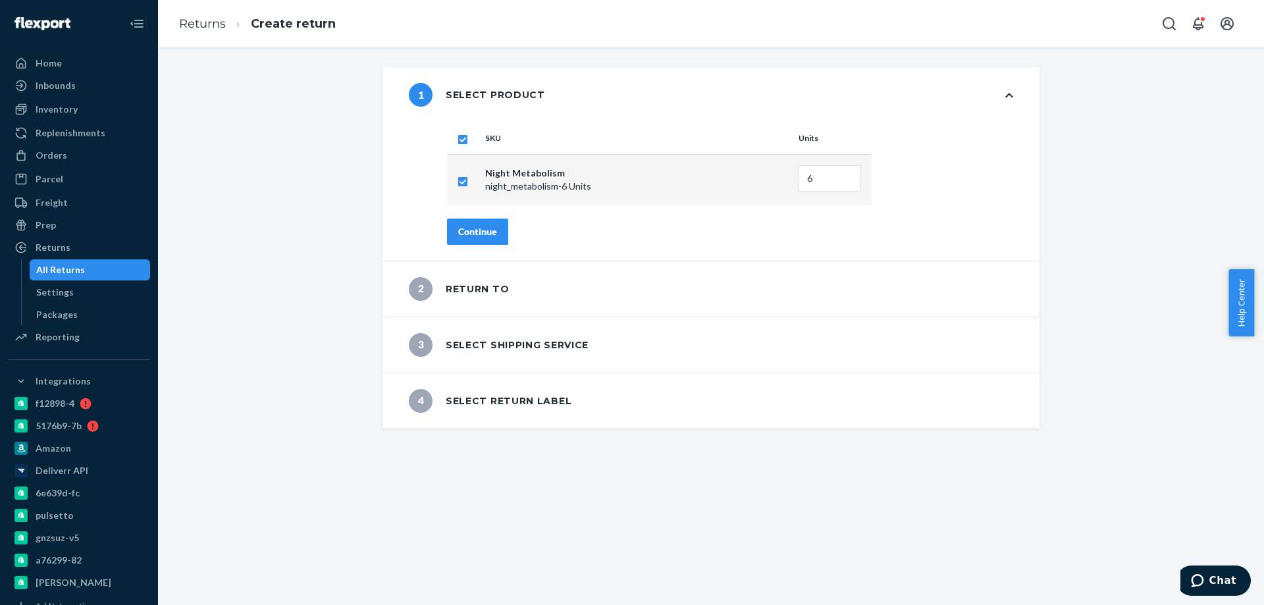
click at [480, 237] on div "Continue" at bounding box center [477, 231] width 39 height 13
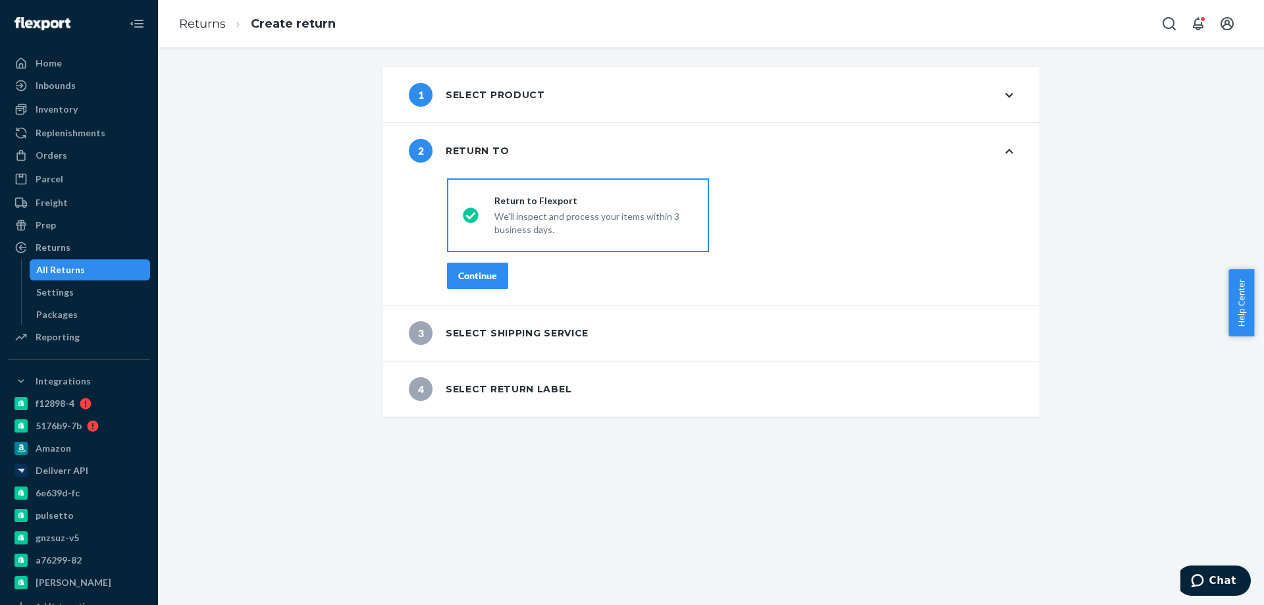
click at [458, 280] on div "Continue" at bounding box center [477, 275] width 39 height 13
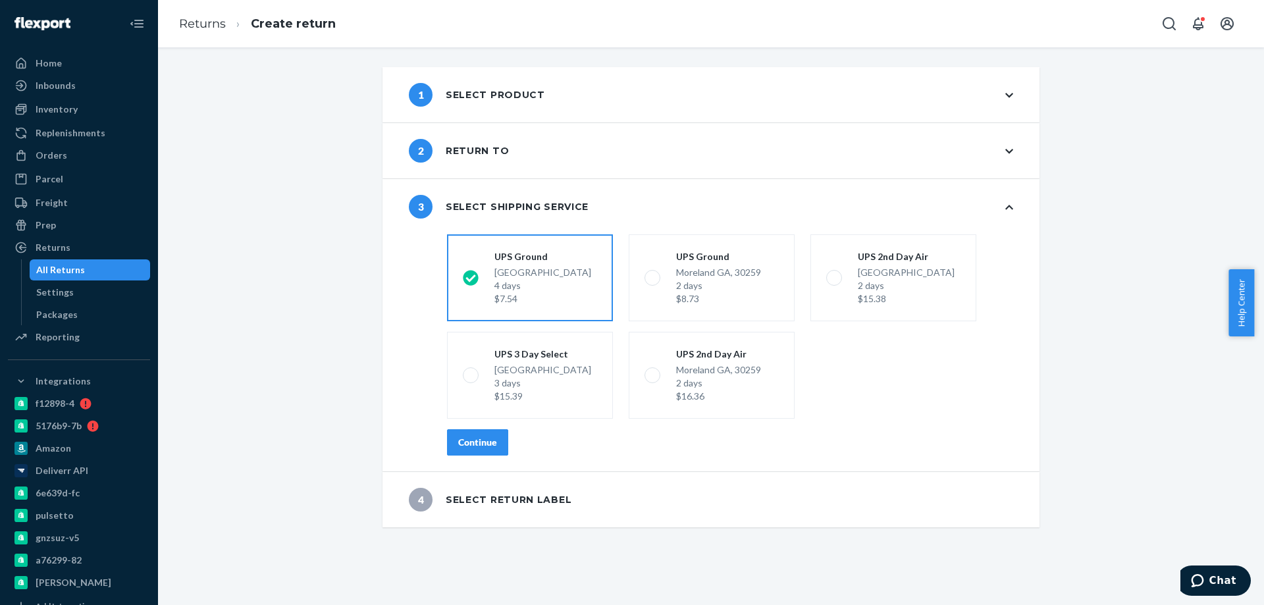
click at [469, 450] on button "Continue" at bounding box center [477, 442] width 61 height 26
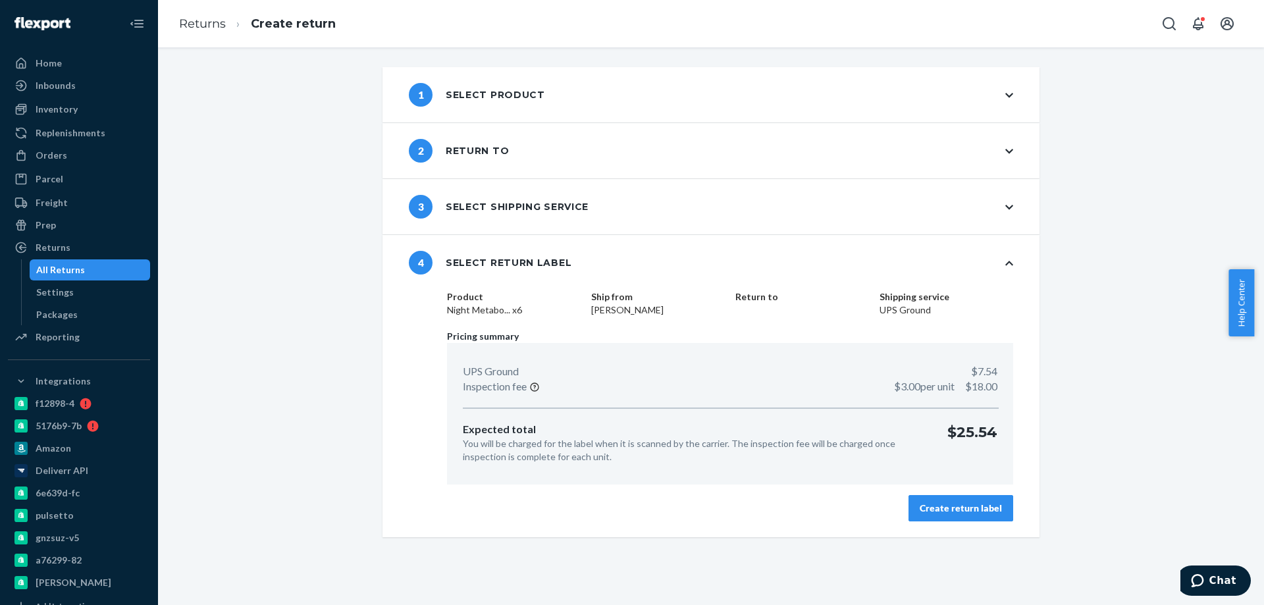
click at [939, 511] on div "Create return label" at bounding box center [960, 508] width 82 height 13
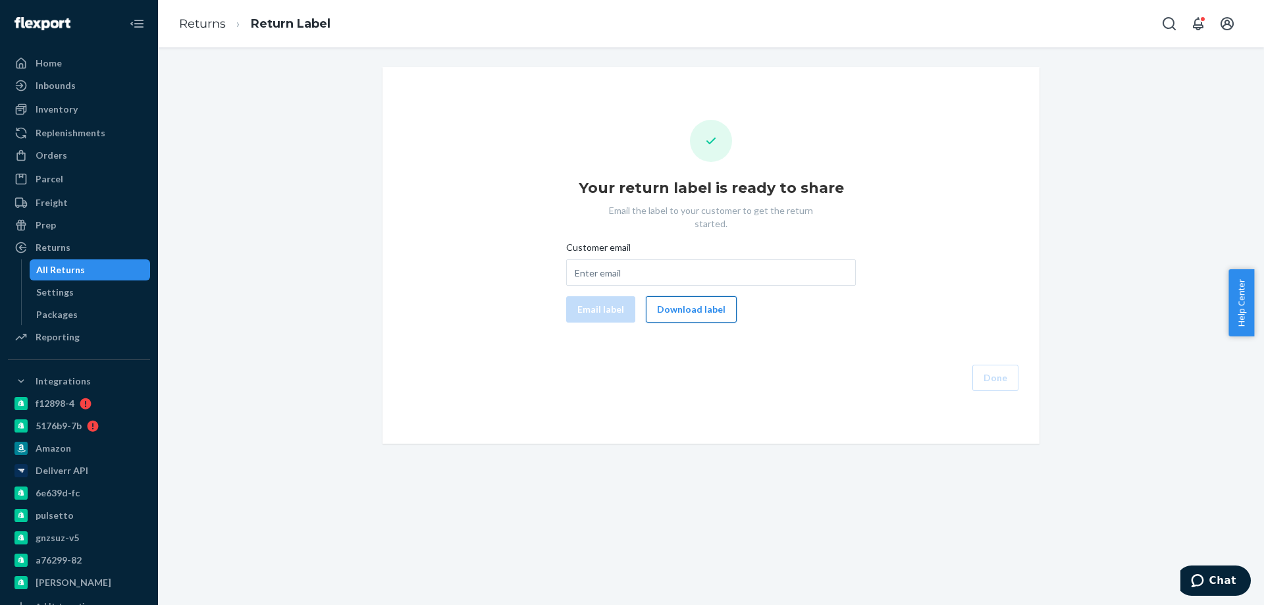
click at [698, 301] on button "Download label" at bounding box center [691, 309] width 91 height 26
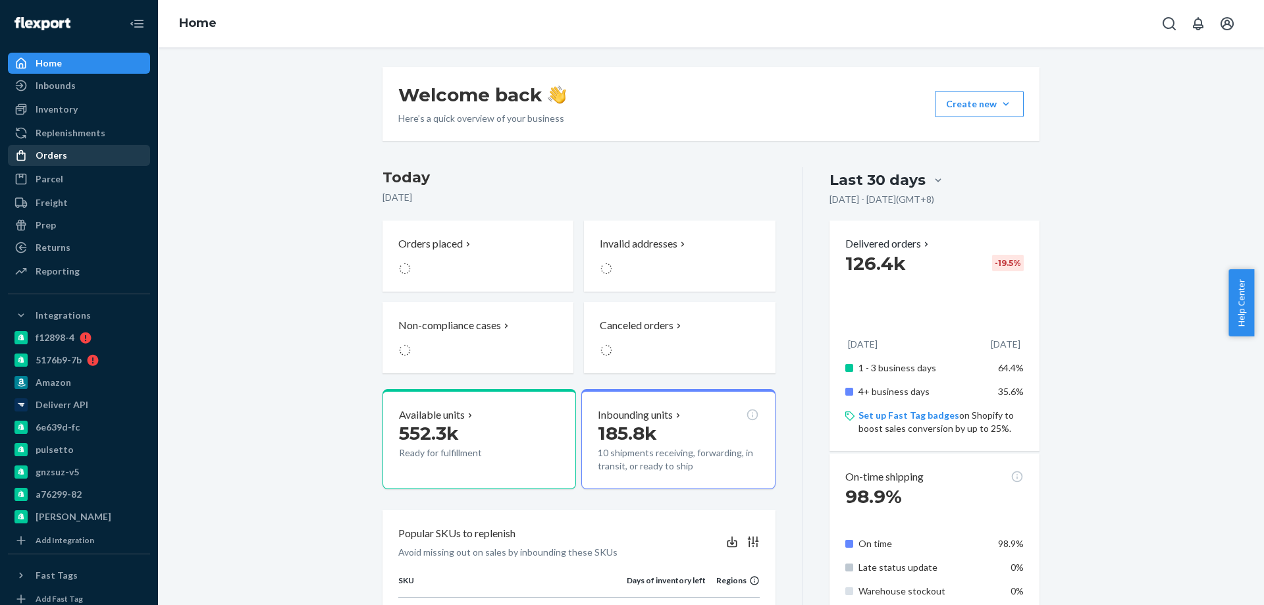
click at [74, 163] on div "Orders" at bounding box center [79, 155] width 140 height 18
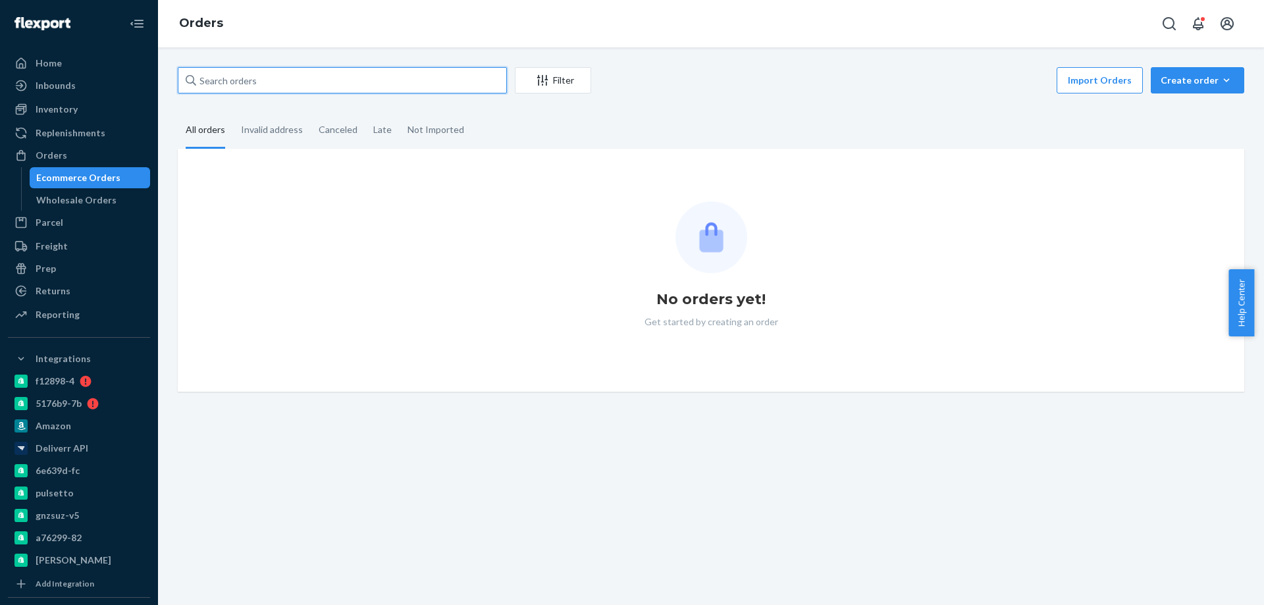
click at [276, 81] on input "text" at bounding box center [342, 80] width 329 height 26
paste input "2413128"
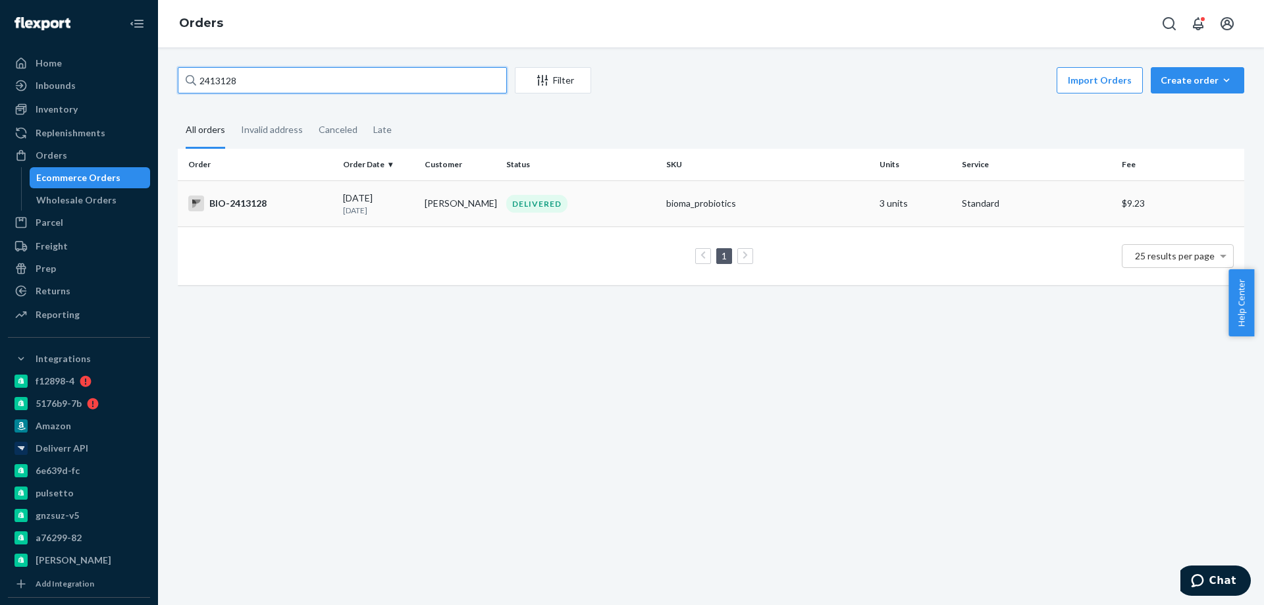
type input "2413128"
click at [290, 203] on div "BIO-2413128" at bounding box center [260, 203] width 144 height 16
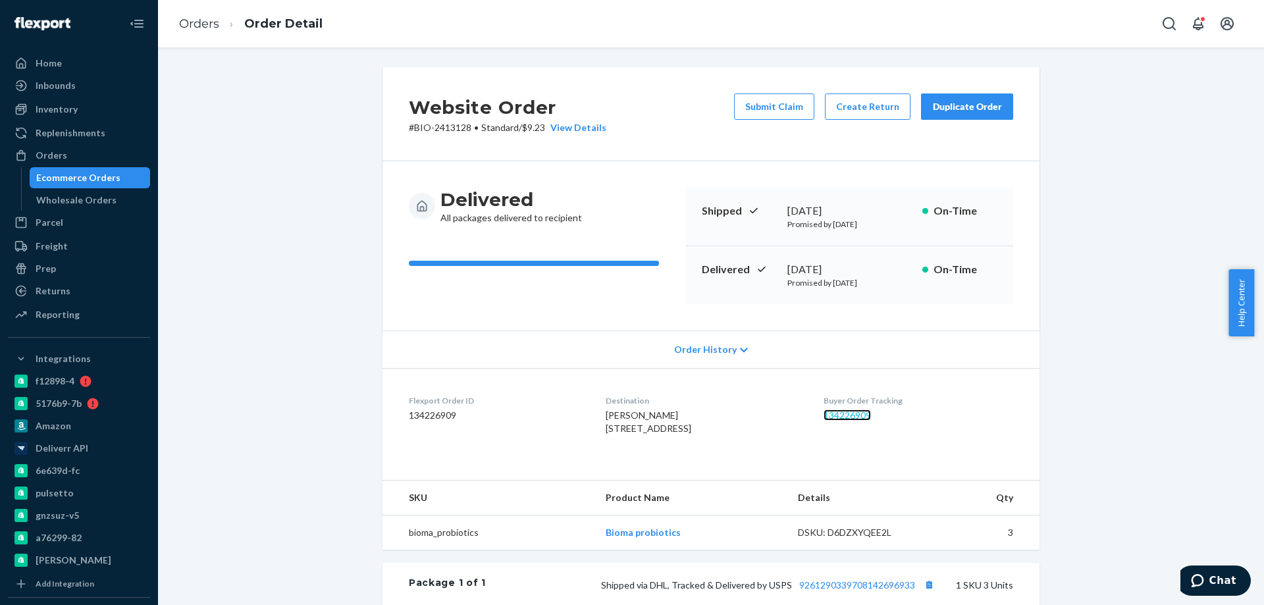
click at [855, 413] on link "134226909" at bounding box center [846, 414] width 47 height 11
click at [817, 263] on div "August 20, 2025" at bounding box center [849, 269] width 124 height 15
copy div "August 20, 2025"
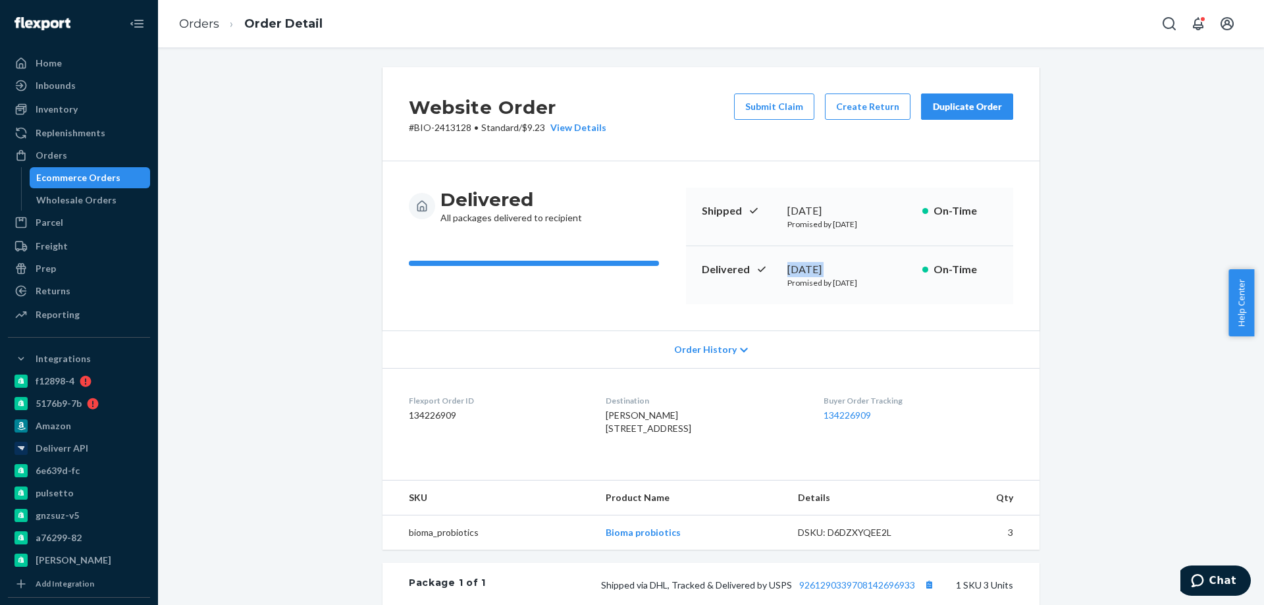
click at [121, 178] on div "Ecommerce Orders" at bounding box center [90, 177] width 118 height 18
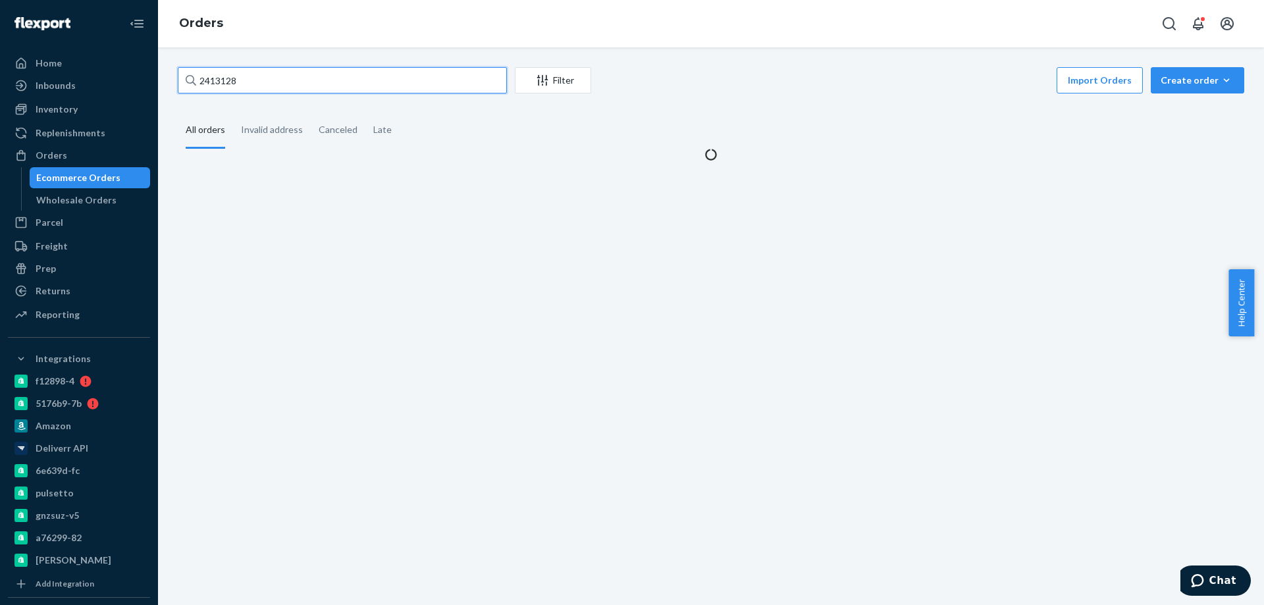
drag, startPoint x: 259, startPoint y: 80, endPoint x: 177, endPoint y: 79, distance: 82.3
click at [177, 79] on div "2413128 Filter Import Orders Create order Ecommerce order Removal order All ord…" at bounding box center [711, 114] width 1086 height 94
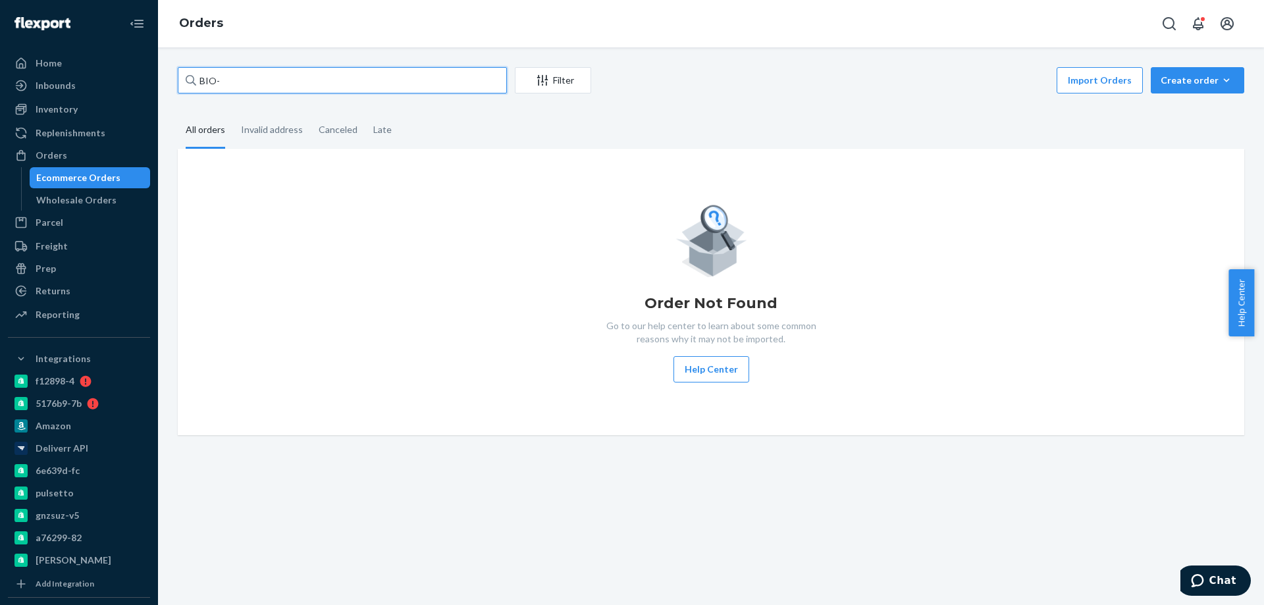
paste input "2464601"
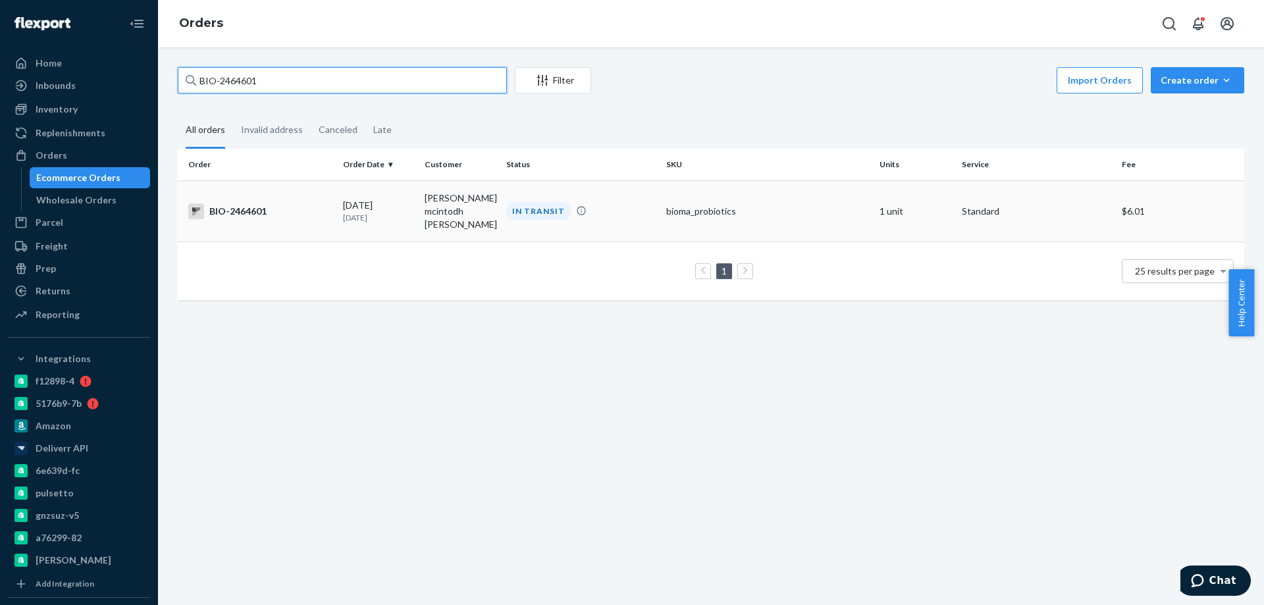
type input "BIO-2464601"
click at [272, 207] on div "BIO-2464601" at bounding box center [260, 211] width 144 height 16
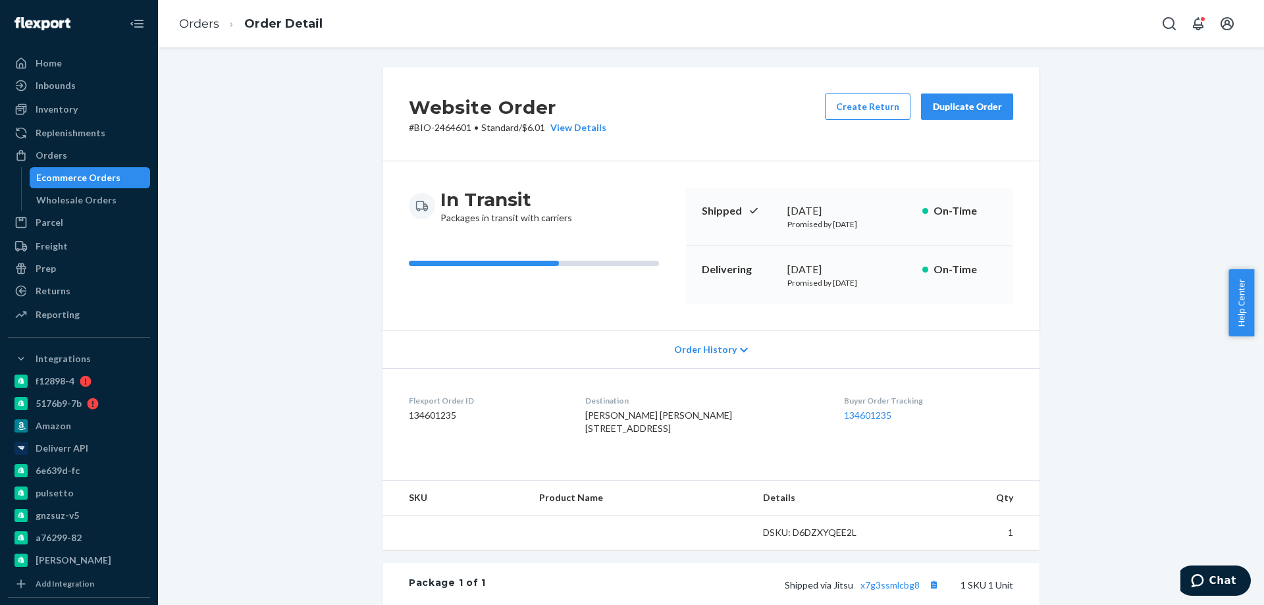
scroll to position [257, 0]
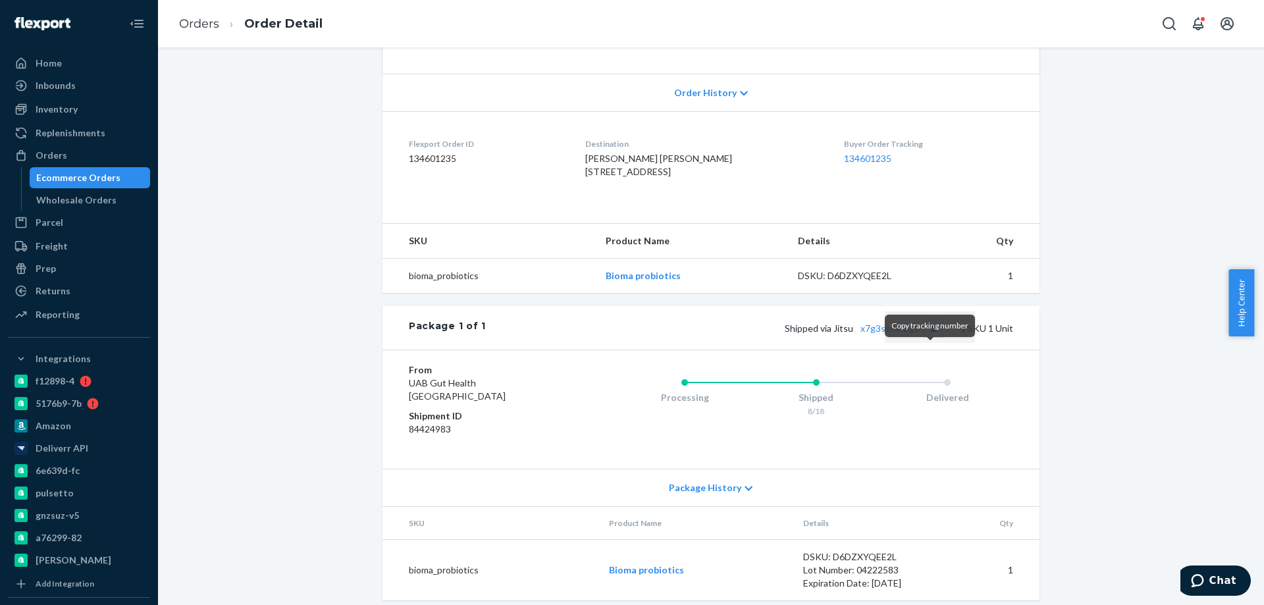
click at [925, 336] on button "Copy tracking number" at bounding box center [933, 327] width 17 height 17
click at [870, 334] on link "x7g3ssmlcbg8" at bounding box center [889, 328] width 59 height 11
click at [93, 177] on div "Ecommerce Orders" at bounding box center [78, 177] width 84 height 13
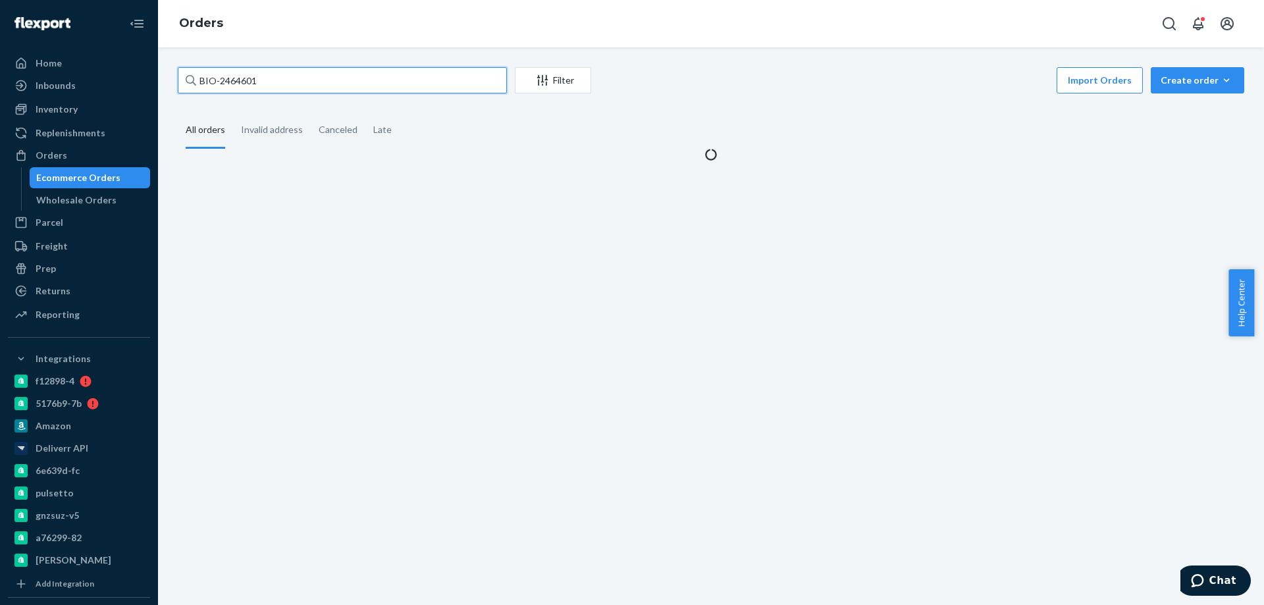
drag, startPoint x: 262, startPoint y: 80, endPoint x: 218, endPoint y: 81, distance: 44.1
click at [218, 81] on input "BIO-2464601" at bounding box center [342, 80] width 329 height 26
paste input "249257"
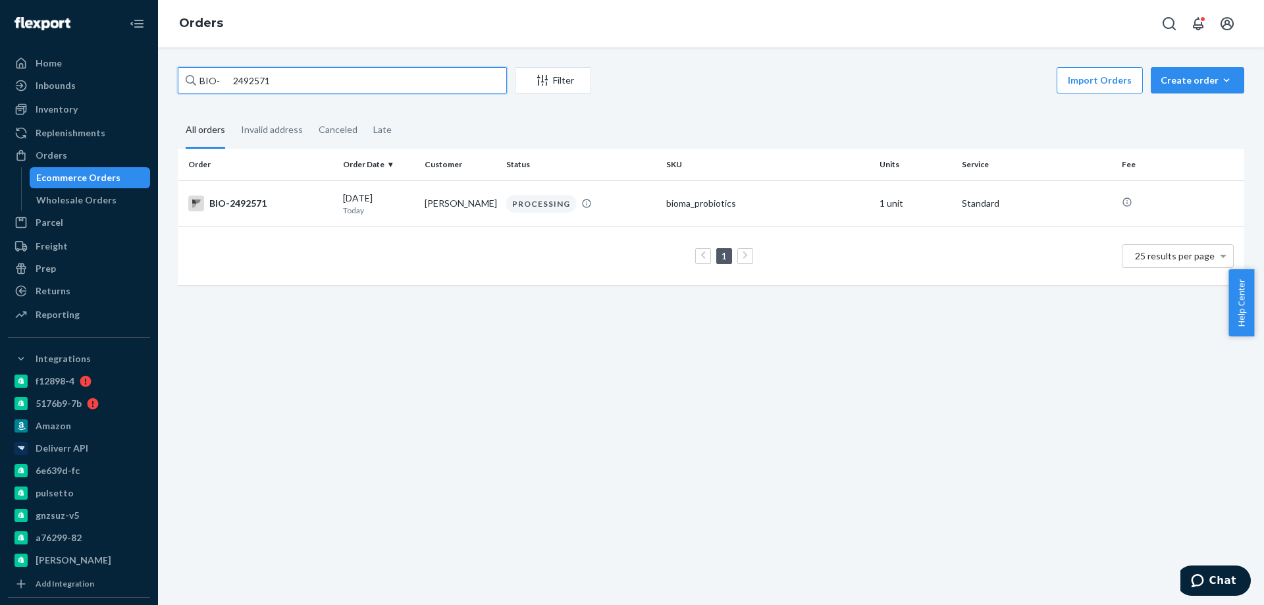
click at [232, 80] on input "BIO- 2492571" at bounding box center [342, 80] width 329 height 26
type input "BIO-2492571"
click at [296, 202] on div "BIO-2492571" at bounding box center [260, 203] width 144 height 16
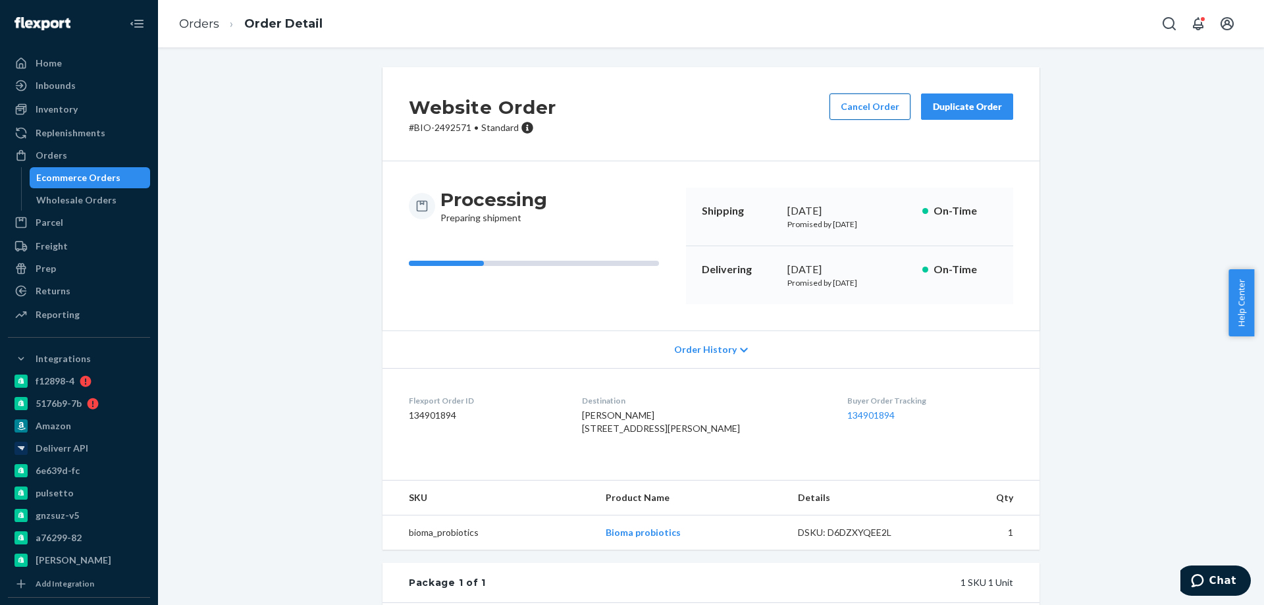
click at [854, 97] on button "Cancel Order" at bounding box center [869, 106] width 81 height 26
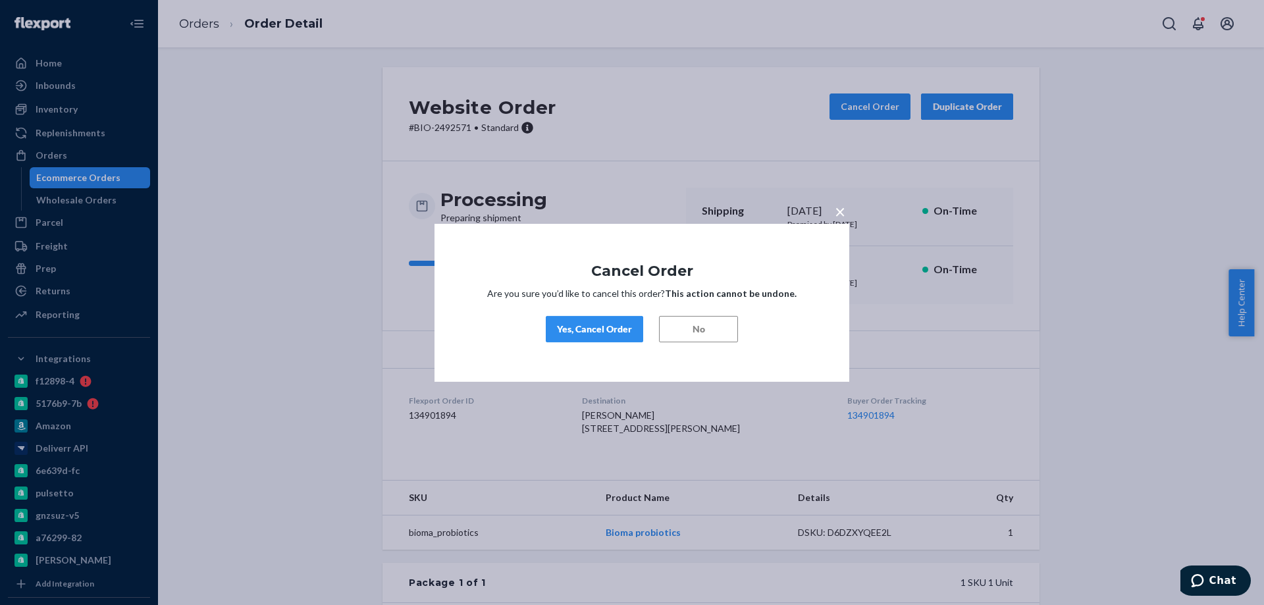
click at [612, 329] on div "Yes, Cancel Order" at bounding box center [594, 329] width 75 height 13
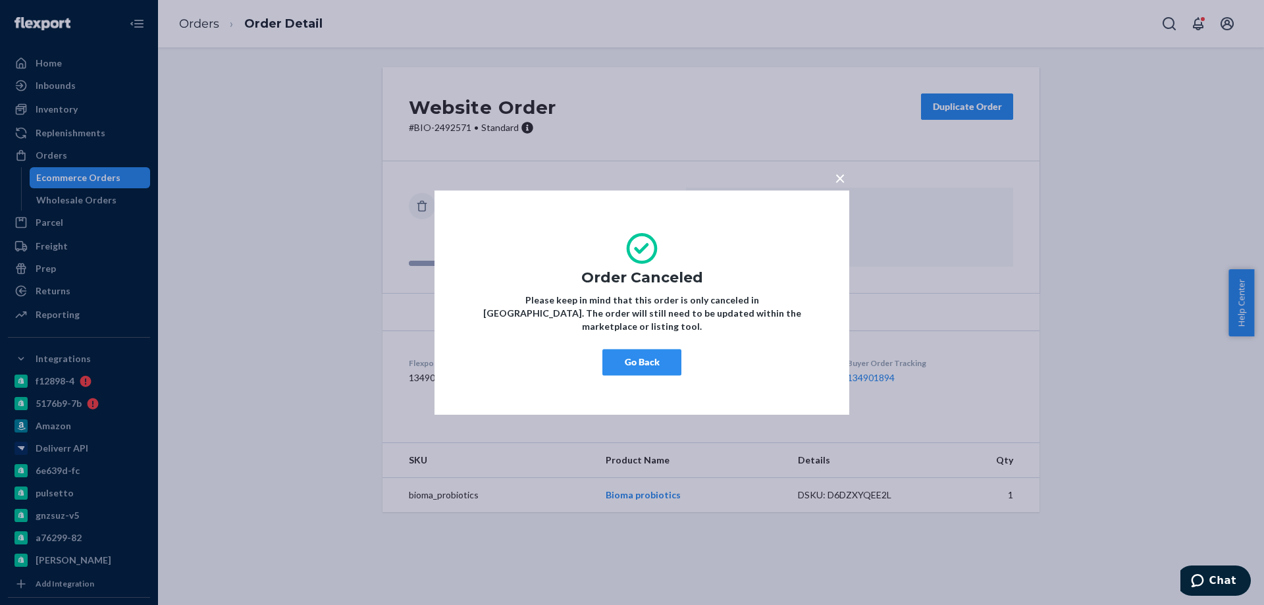
click at [649, 352] on button "Go Back" at bounding box center [641, 362] width 79 height 26
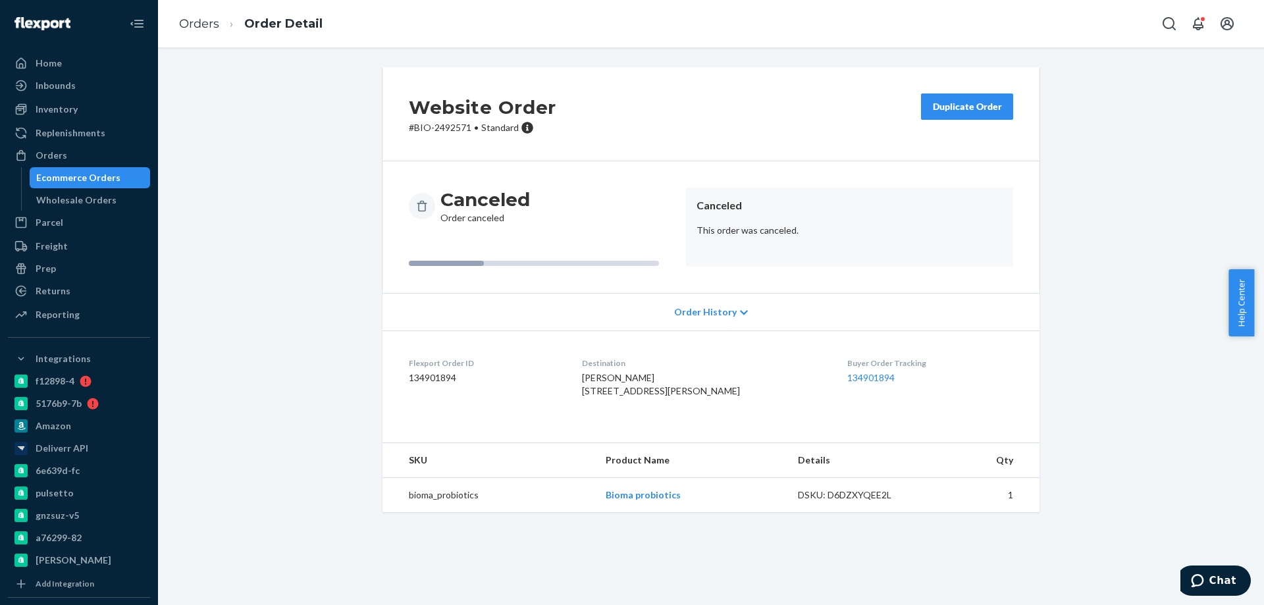
click at [106, 172] on div "Ecommerce Orders" at bounding box center [78, 177] width 84 height 13
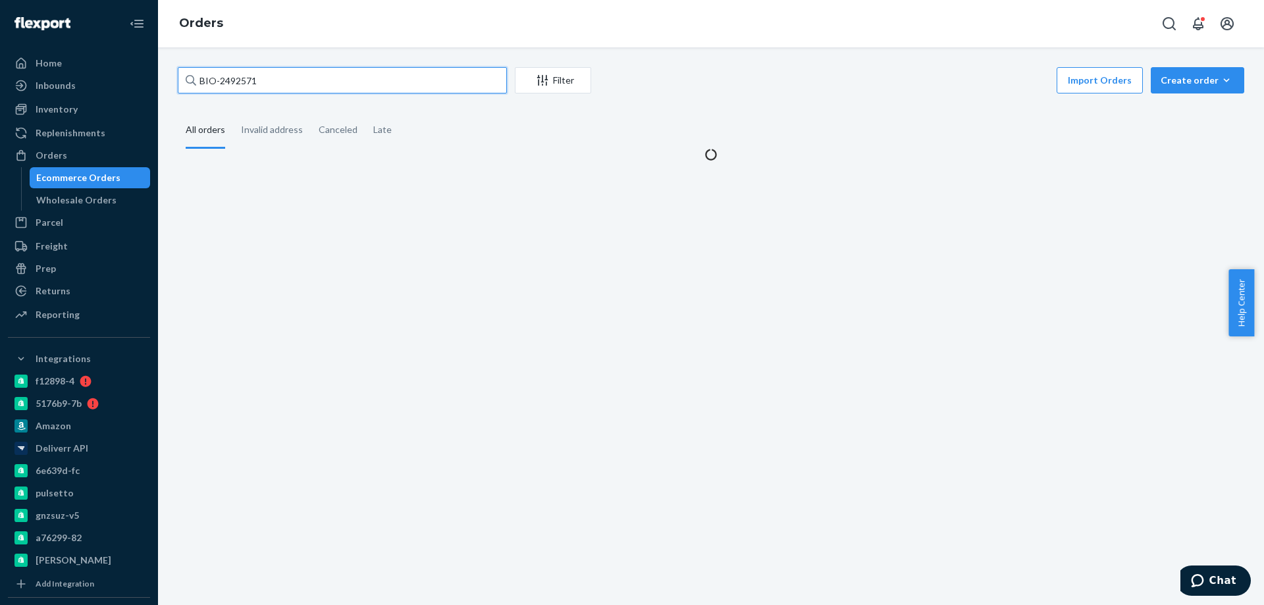
drag, startPoint x: 288, startPoint y: 89, endPoint x: 220, endPoint y: 85, distance: 67.9
click at [220, 85] on input "BIO-2492571" at bounding box center [342, 80] width 329 height 26
paste input "vandekopmarlene32@gmail.com"
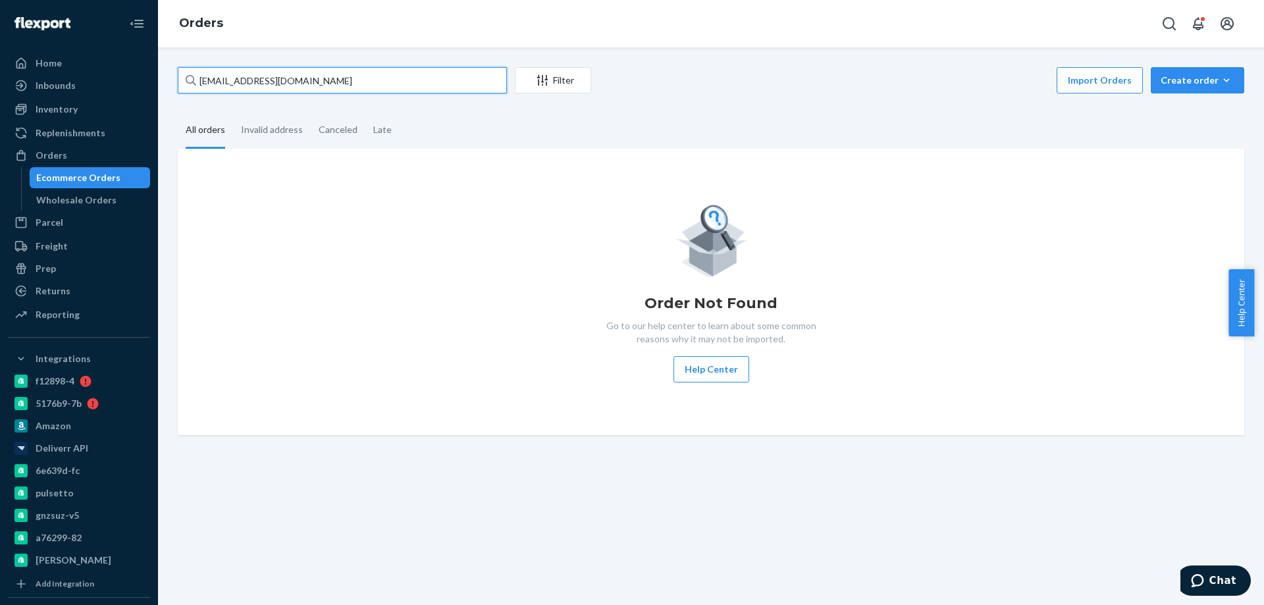
drag, startPoint x: 376, startPoint y: 74, endPoint x: 218, endPoint y: 80, distance: 158.1
click at [218, 80] on input "BIO-vandekopmarlene32@gmail.com" at bounding box center [342, 80] width 329 height 26
drag, startPoint x: 309, startPoint y: 80, endPoint x: 219, endPoint y: 86, distance: 90.4
click at [219, 86] on input "BIO-vandekopmarlene32@gmail.com" at bounding box center [342, 80] width 329 height 26
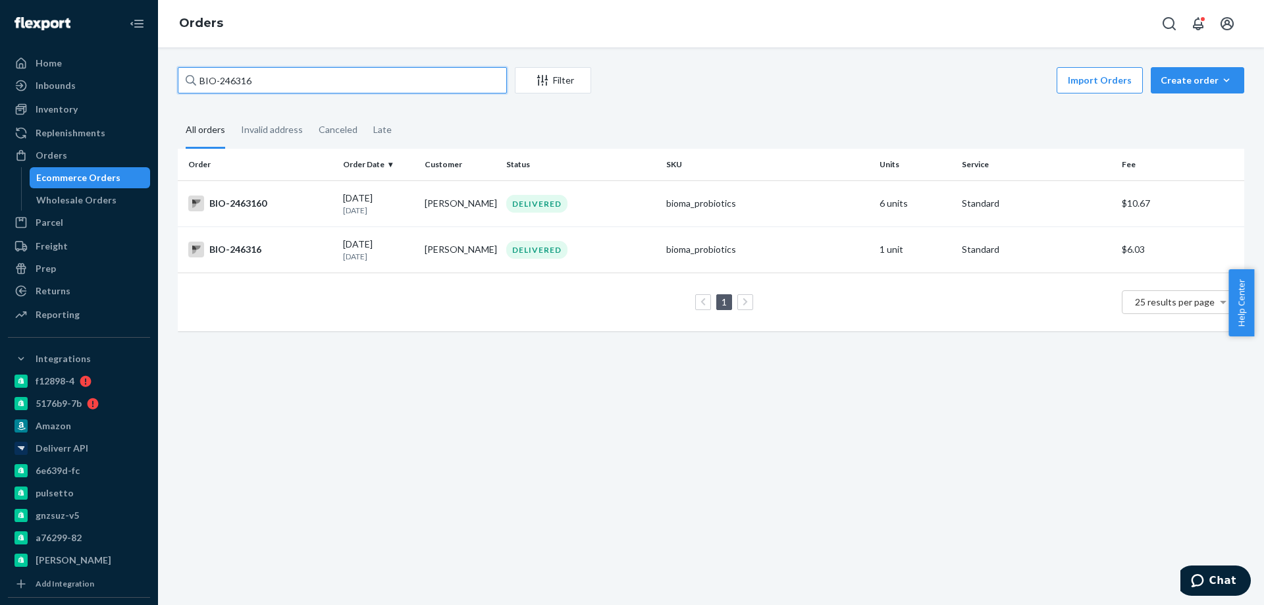
click at [242, 81] on input "BIO-246316" at bounding box center [342, 80] width 329 height 26
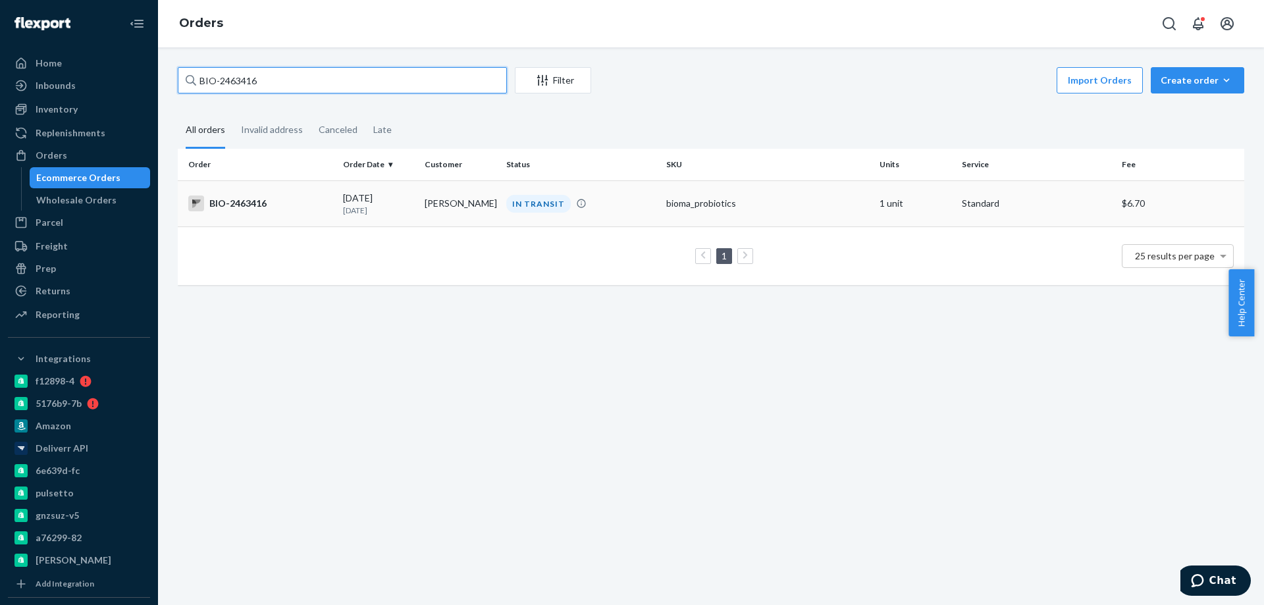
type input "BIO-2463416"
click at [277, 208] on div "BIO-2463416" at bounding box center [260, 203] width 144 height 16
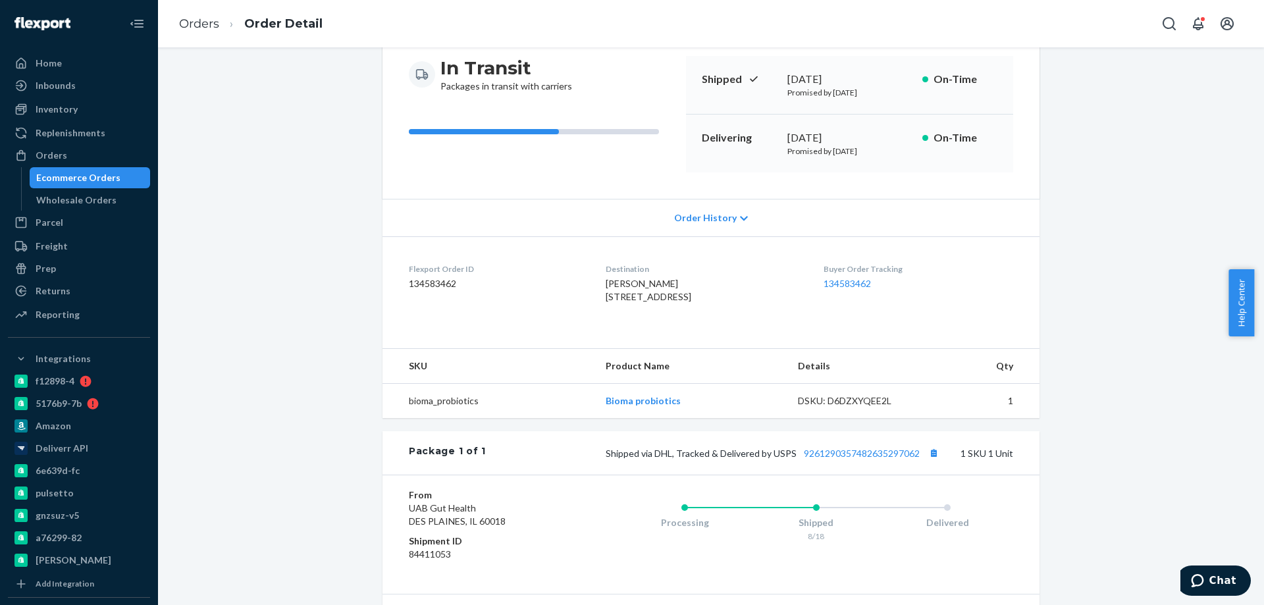
scroll to position [197, 0]
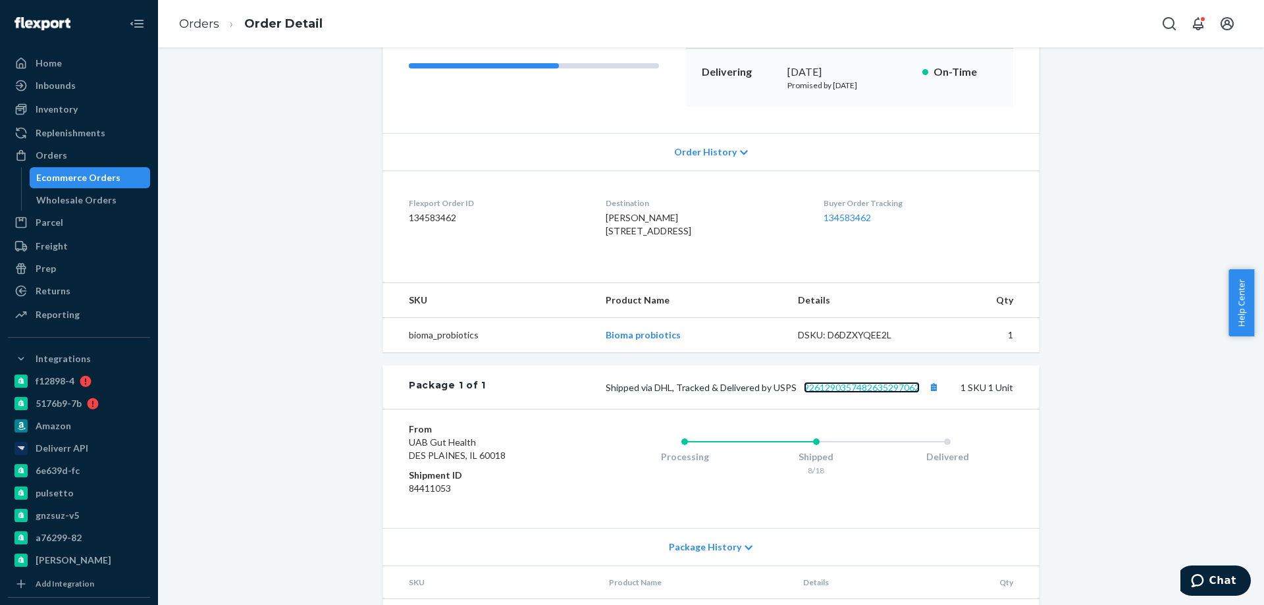
click at [850, 393] on link "9261290357482635297062" at bounding box center [862, 387] width 116 height 11
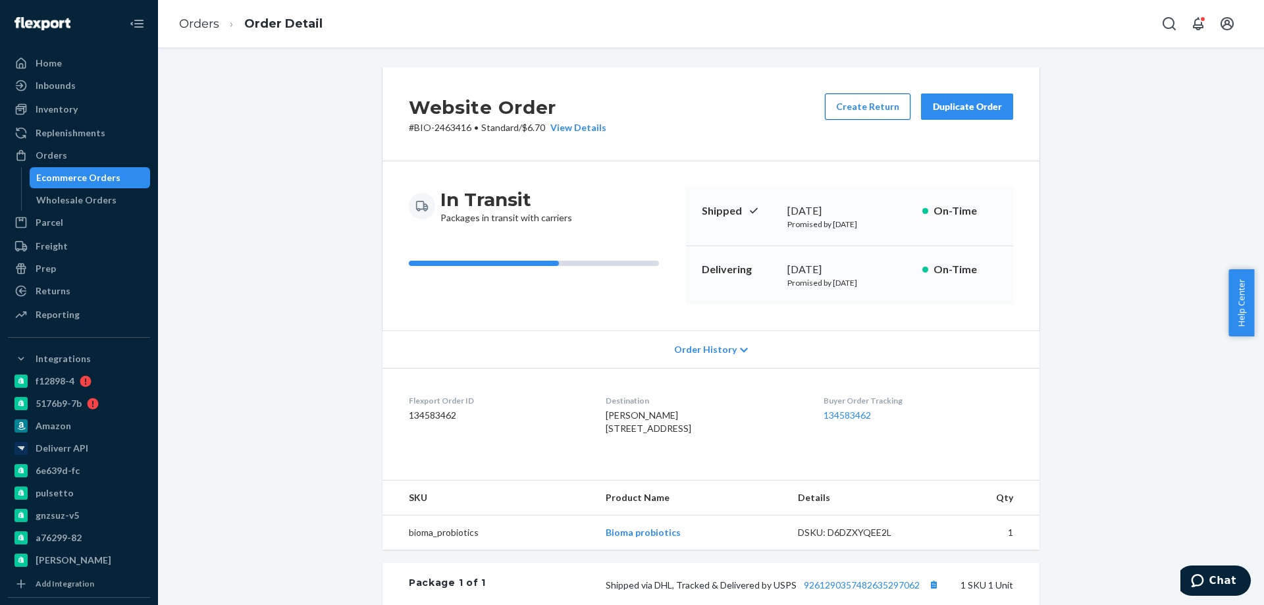
click at [873, 109] on button "Create Return" at bounding box center [868, 106] width 86 height 26
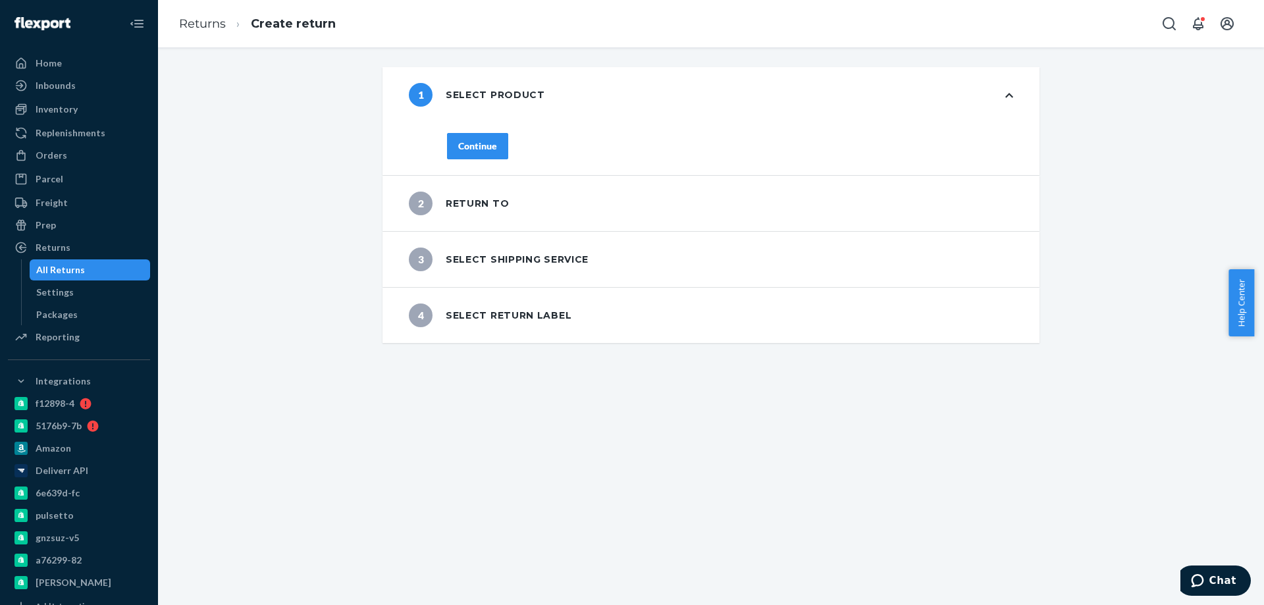
click at [466, 152] on div "Continue" at bounding box center [477, 146] width 39 height 13
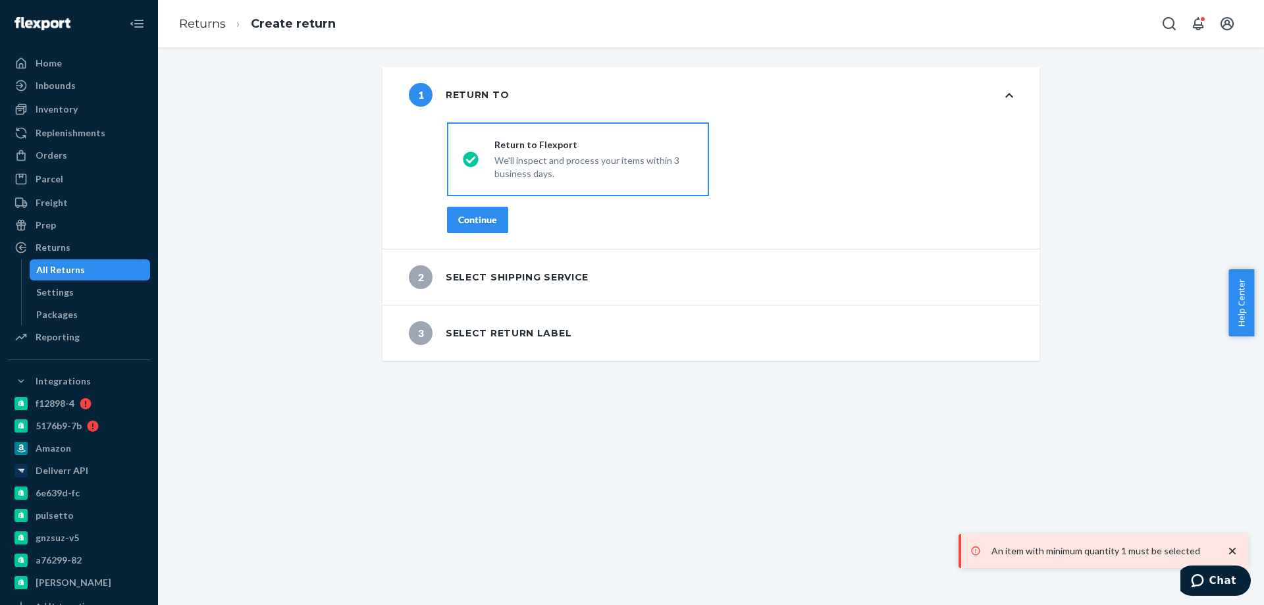
click at [458, 225] on div "Continue" at bounding box center [477, 219] width 39 height 13
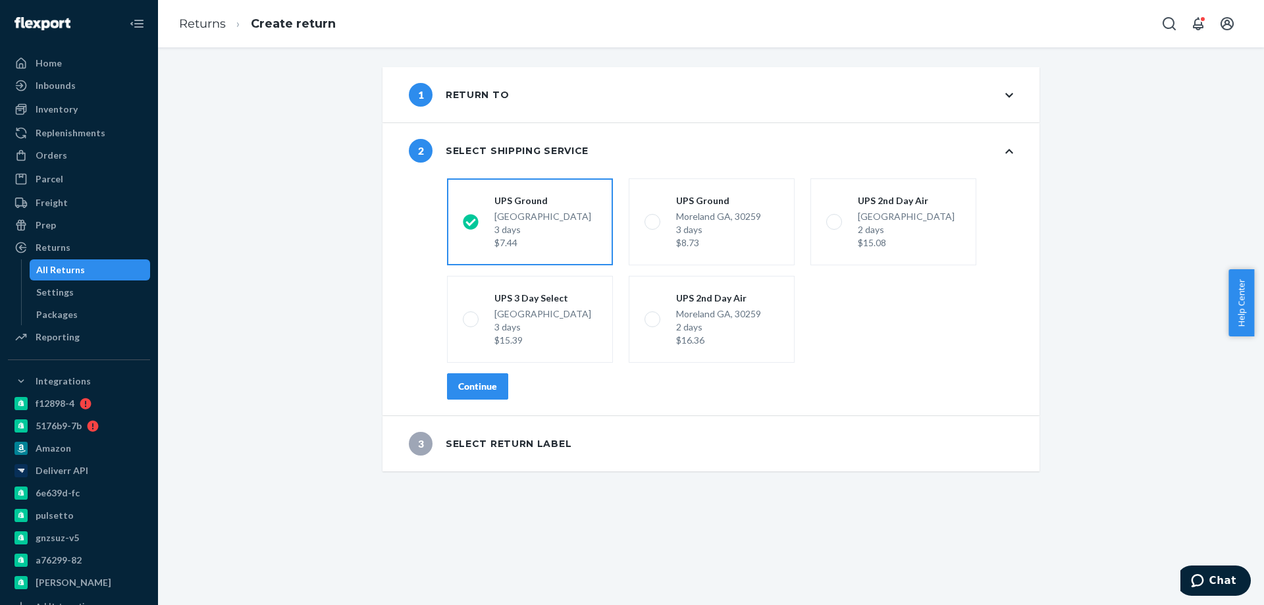
click at [485, 384] on div "Continue" at bounding box center [477, 386] width 39 height 13
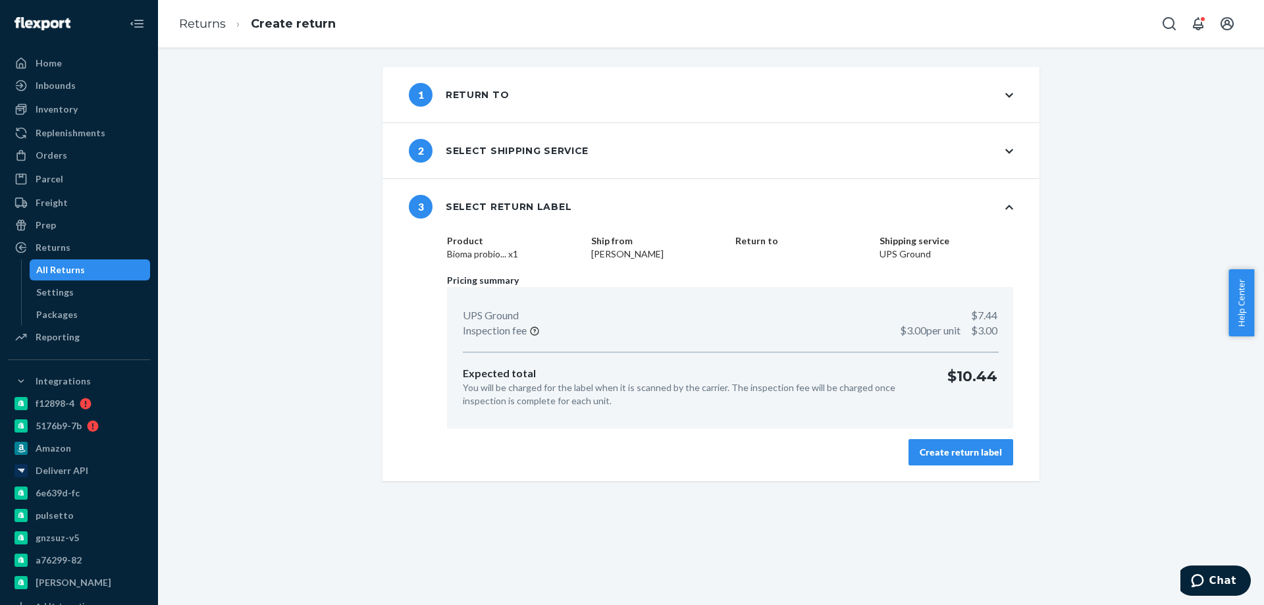
click at [922, 453] on div "Create return label" at bounding box center [960, 452] width 82 height 13
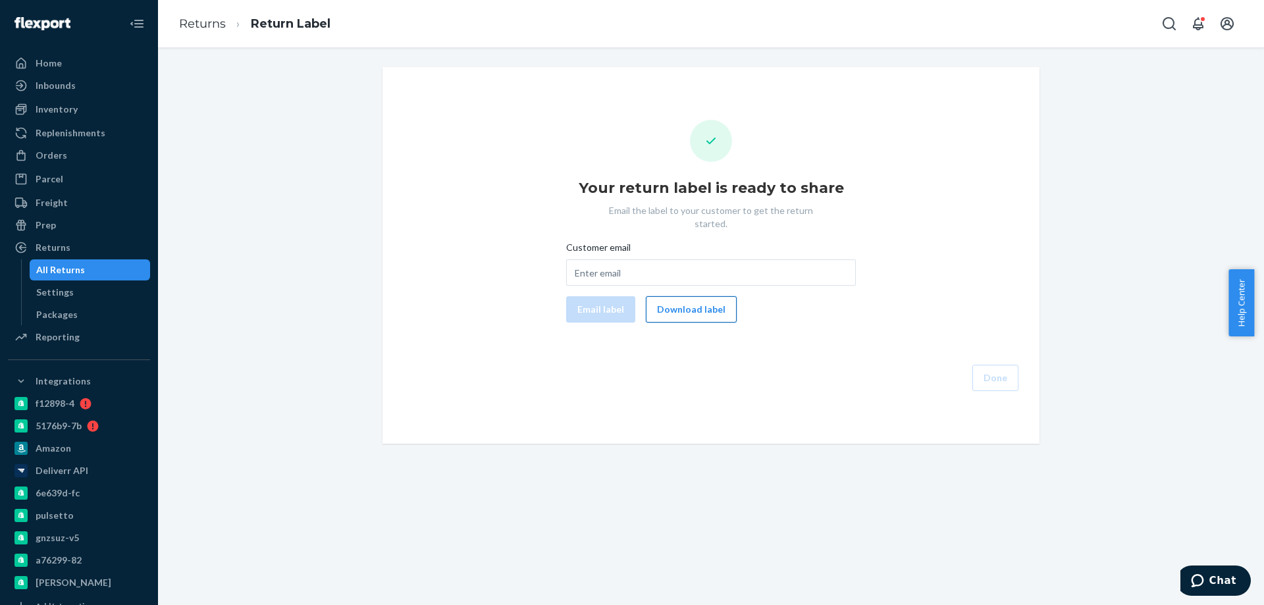
click at [709, 296] on button "Download label" at bounding box center [691, 309] width 91 height 26
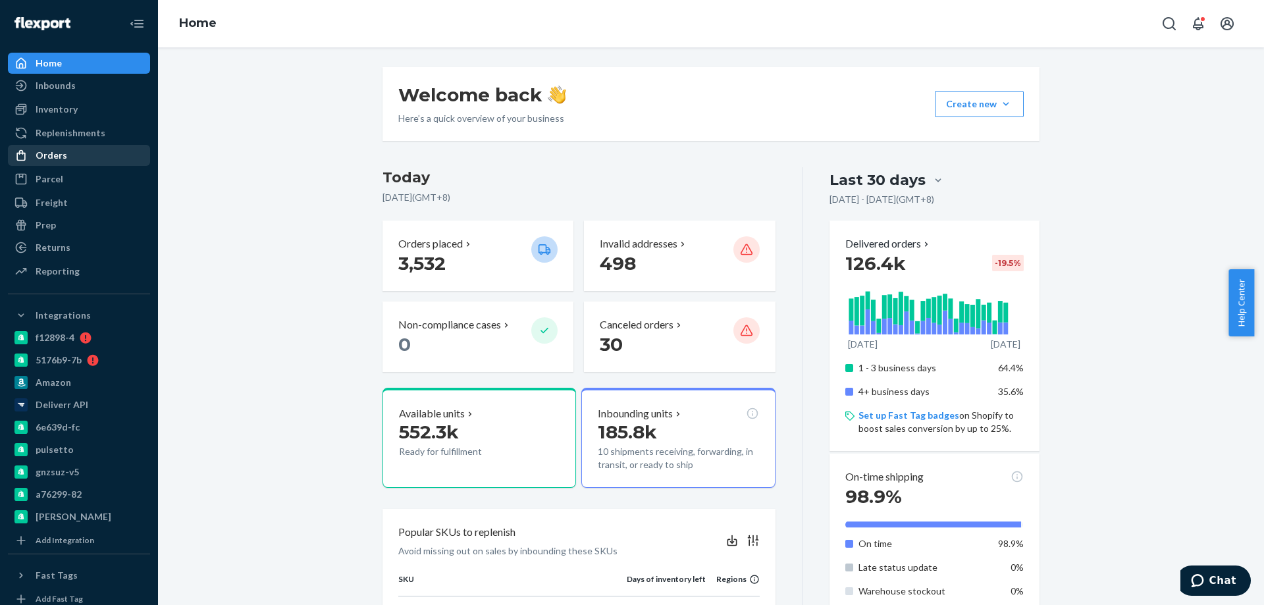
click at [99, 160] on div "Orders" at bounding box center [79, 155] width 140 height 18
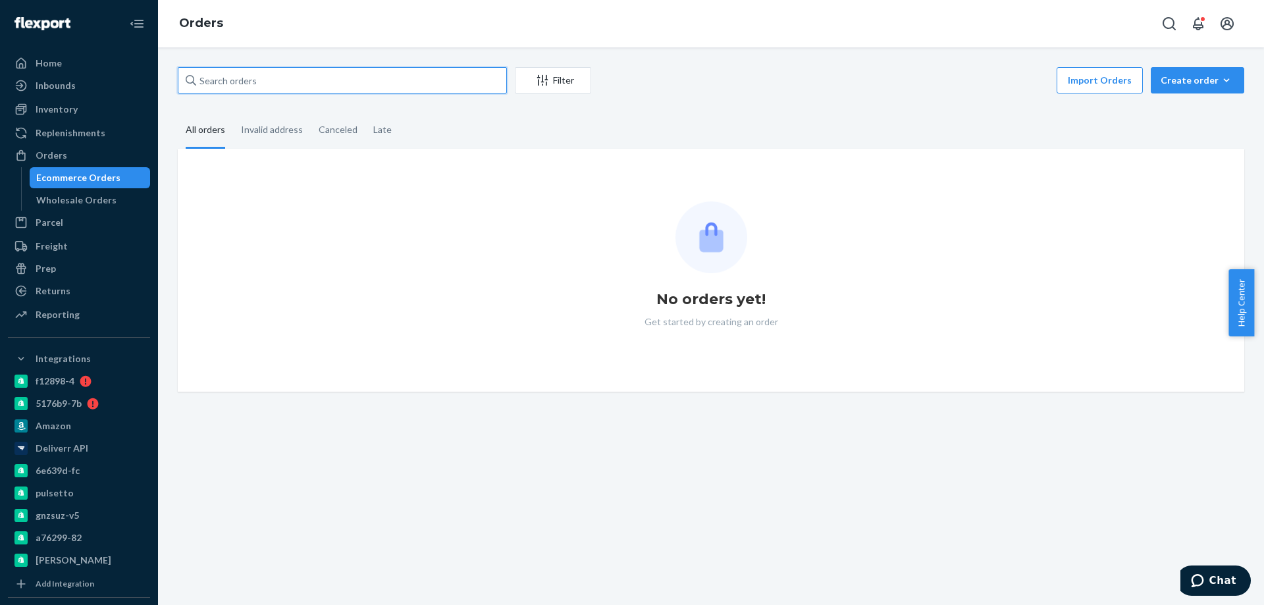
click at [293, 79] on input "text" at bounding box center [342, 80] width 329 height 26
paste input "2447193"
type input "2447193"
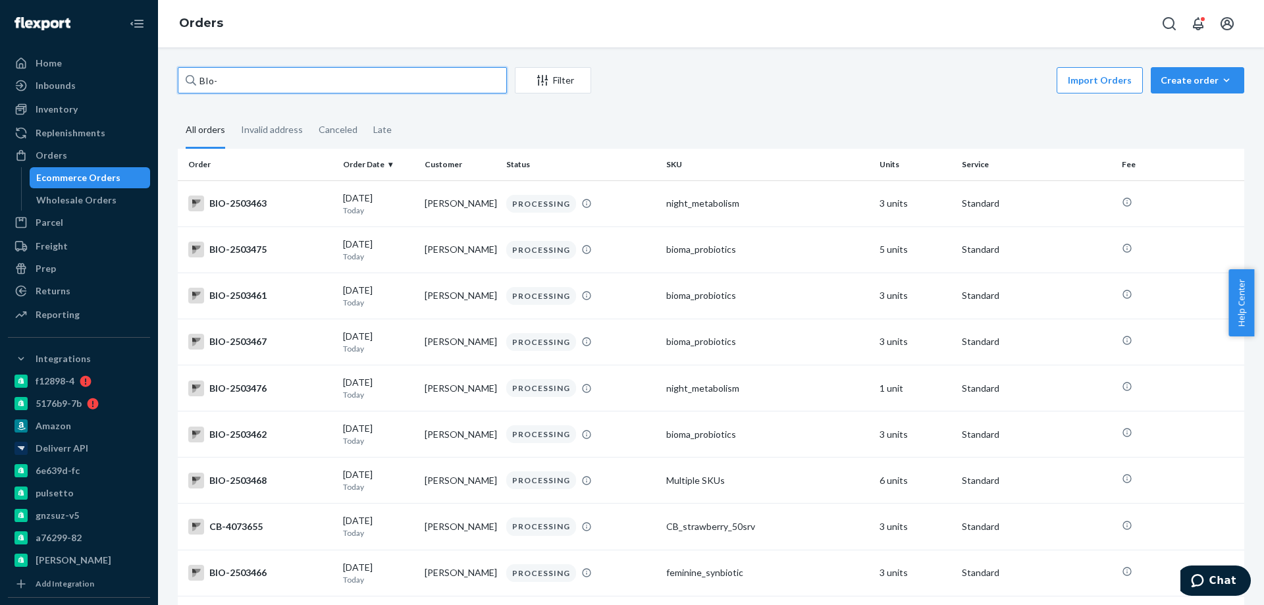
paste input "2447193"
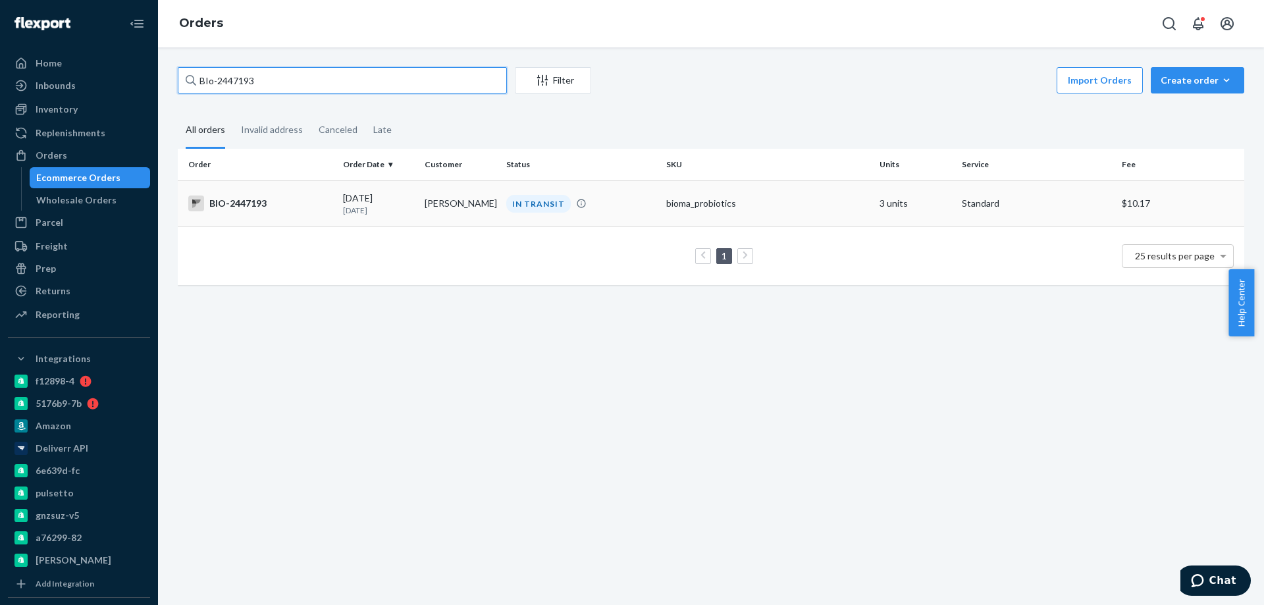
type input "BIo-2447193"
click at [270, 199] on div "BIO-2447193" at bounding box center [260, 203] width 144 height 16
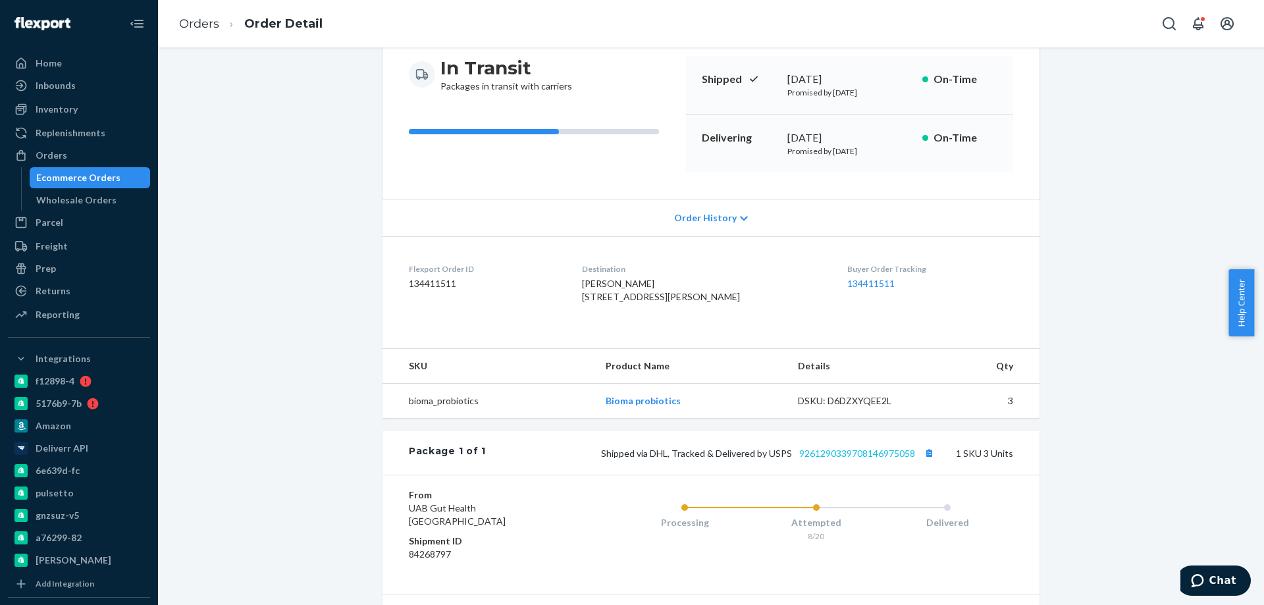
scroll to position [294, 0]
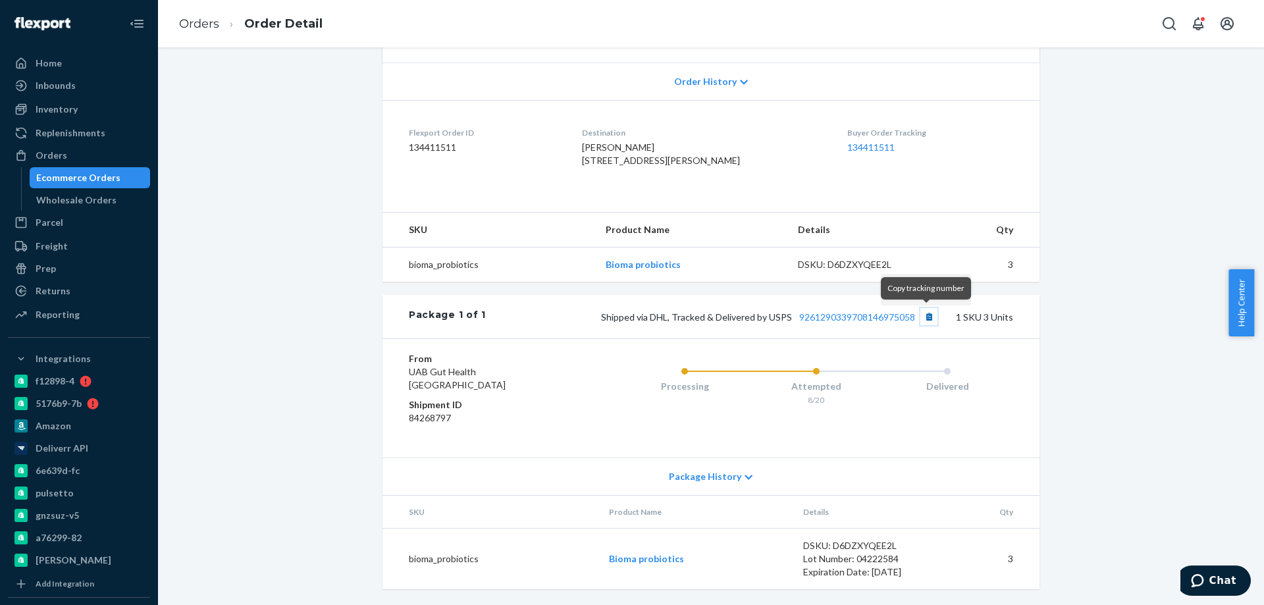
click at [924, 321] on button "Copy tracking number" at bounding box center [928, 316] width 17 height 17
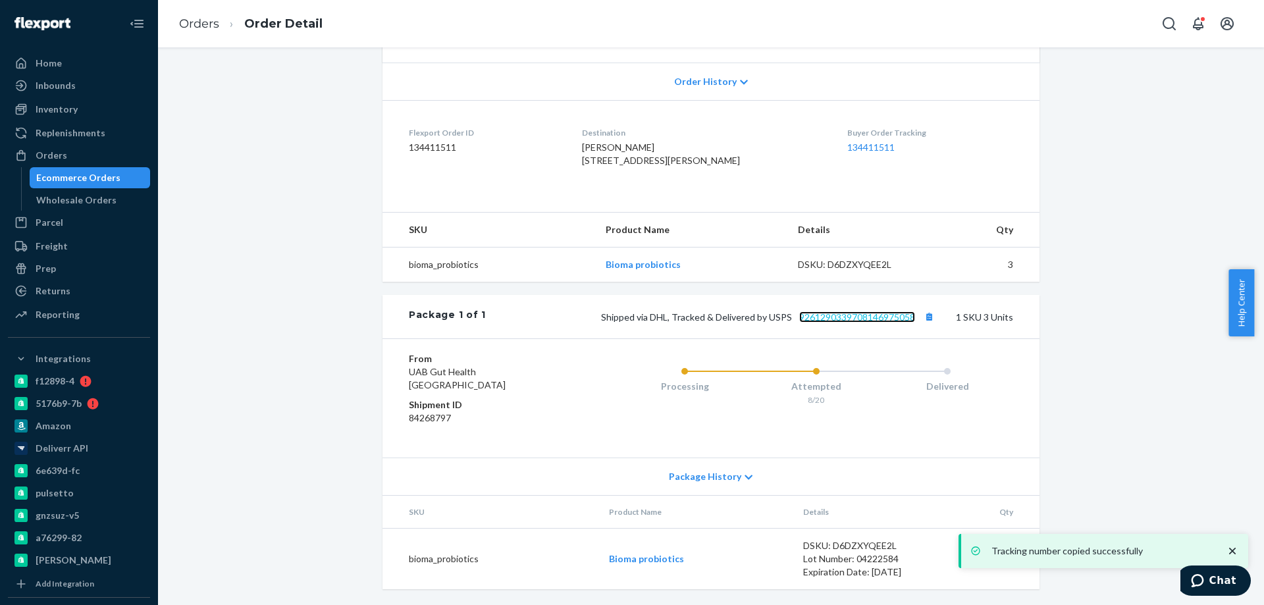
click at [859, 317] on link "9261290339708146975058" at bounding box center [857, 316] width 116 height 11
